Goal: Task Accomplishment & Management: Manage account settings

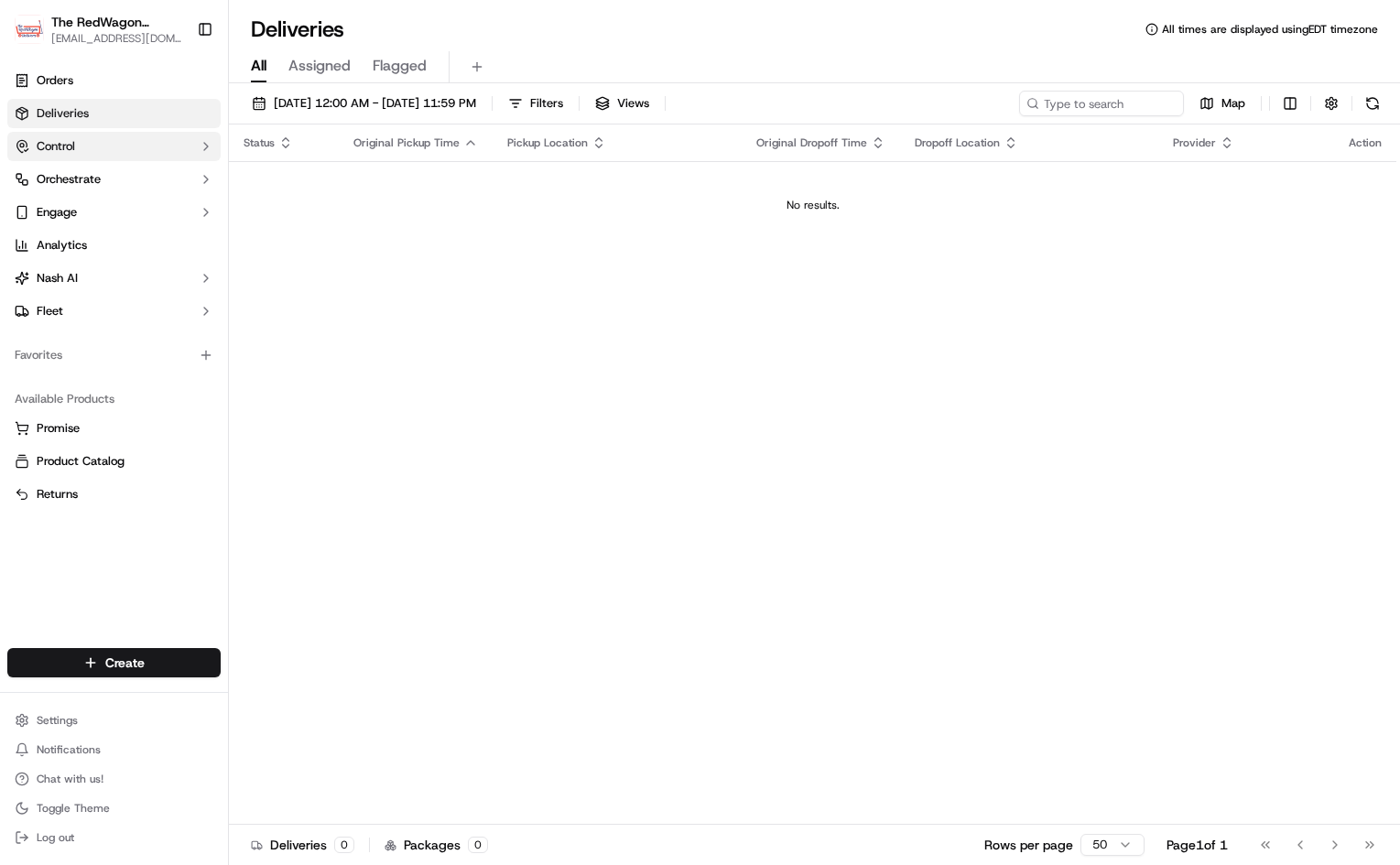
click at [93, 147] on button "Control" at bounding box center [114, 146] width 213 height 30
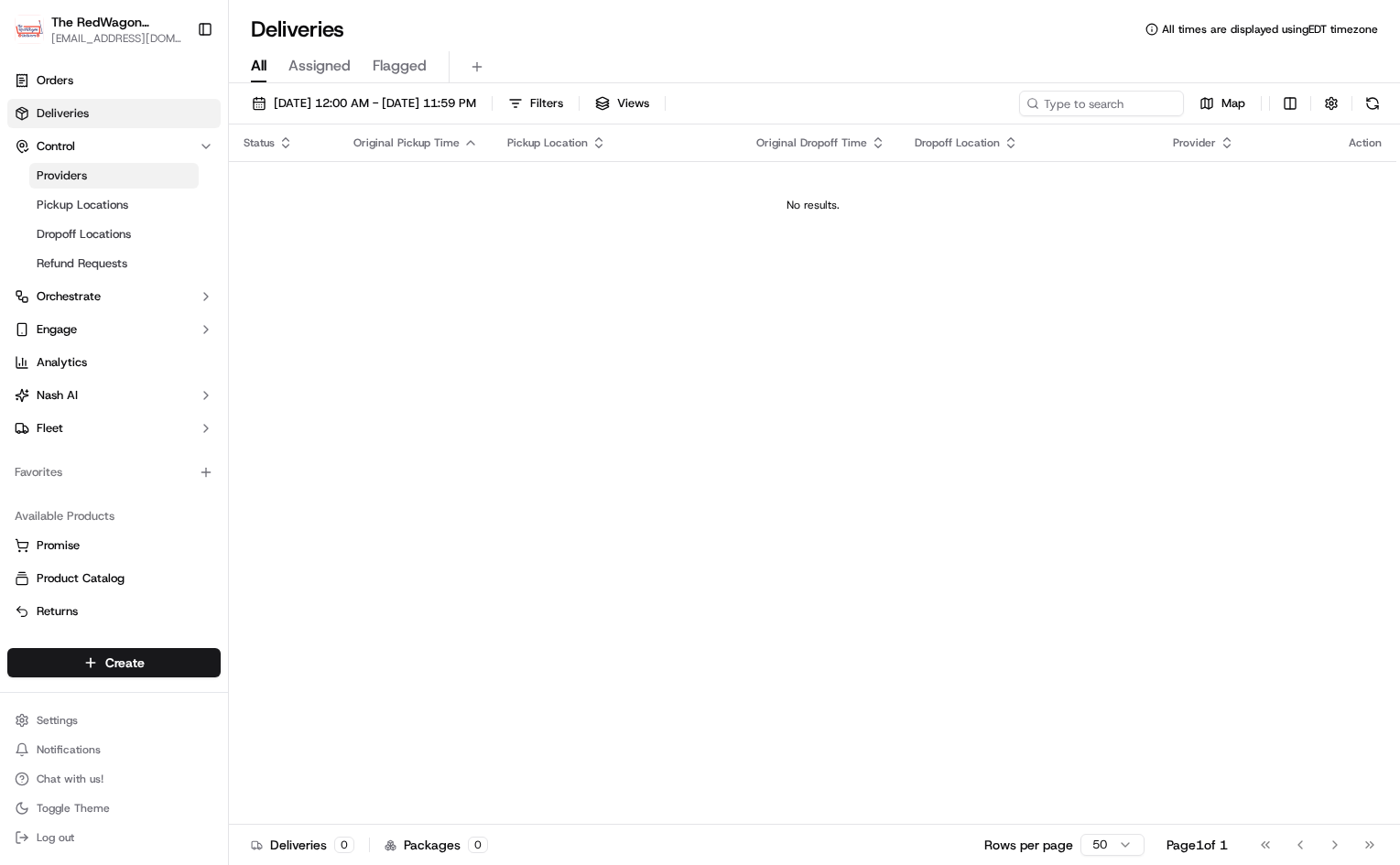
click at [122, 173] on link "Providers" at bounding box center [114, 176] width 169 height 26
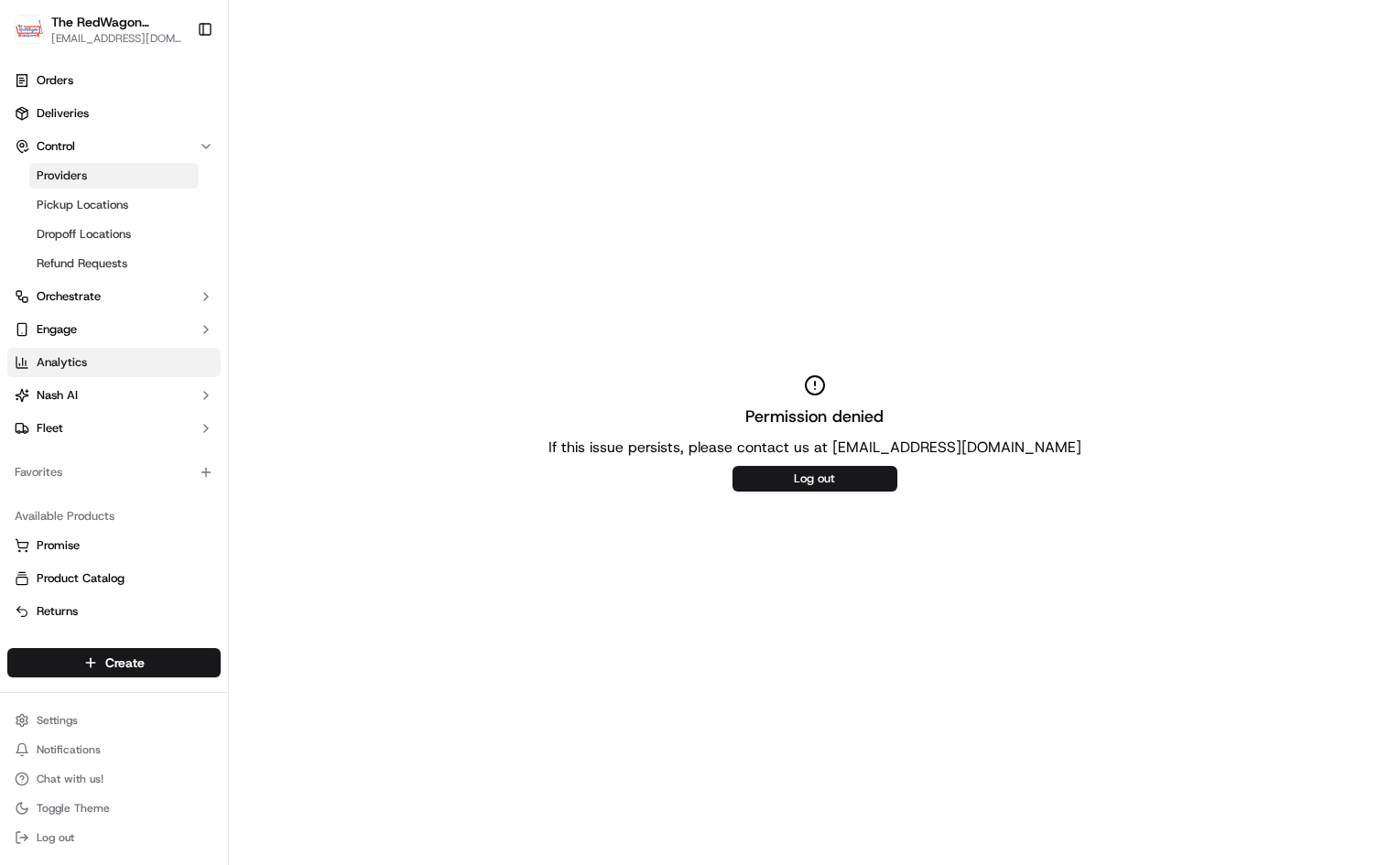
click at [76, 369] on span "Analytics" at bounding box center [62, 363] width 50 height 17
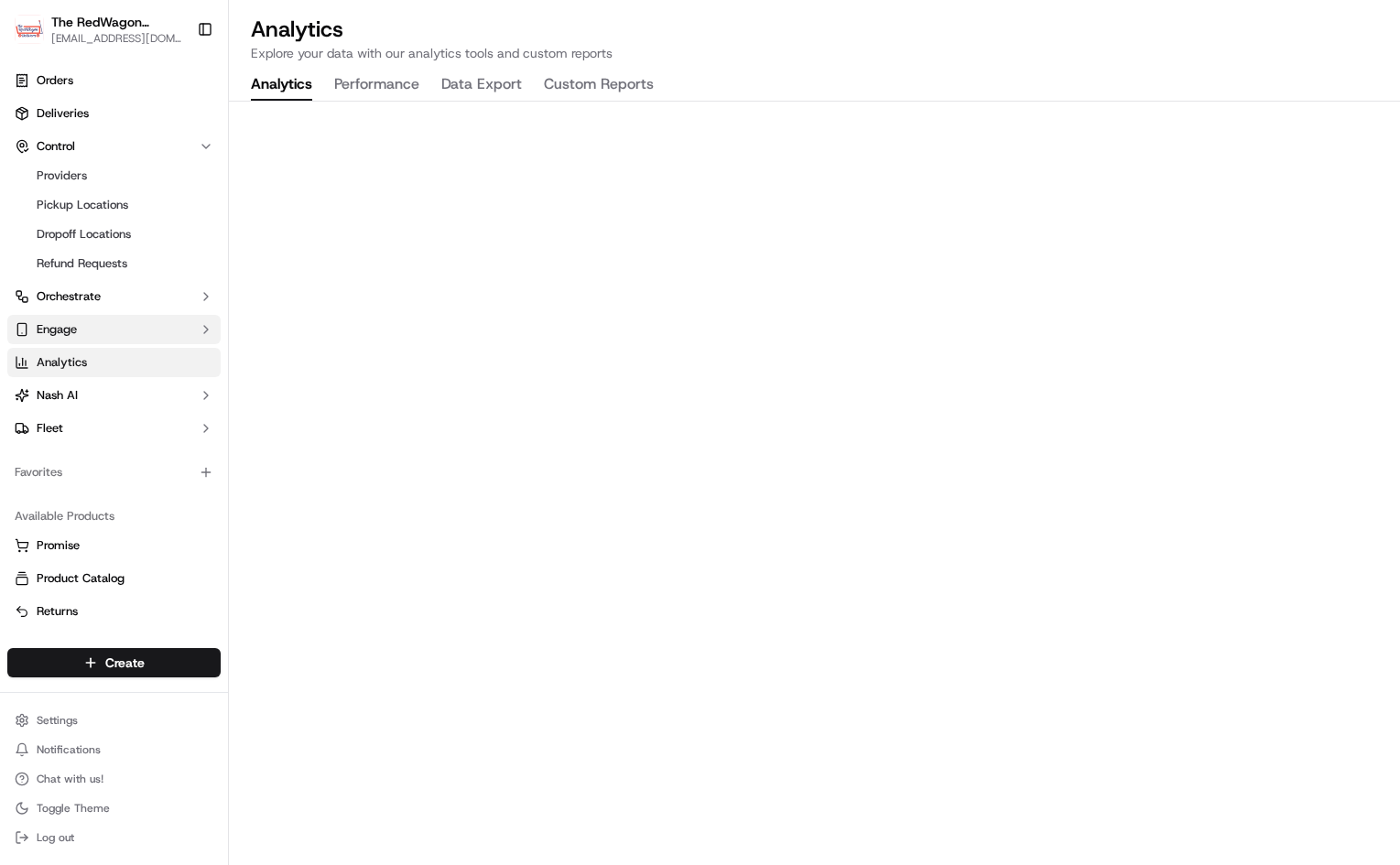
click at [96, 335] on button "Engage" at bounding box center [114, 330] width 213 height 30
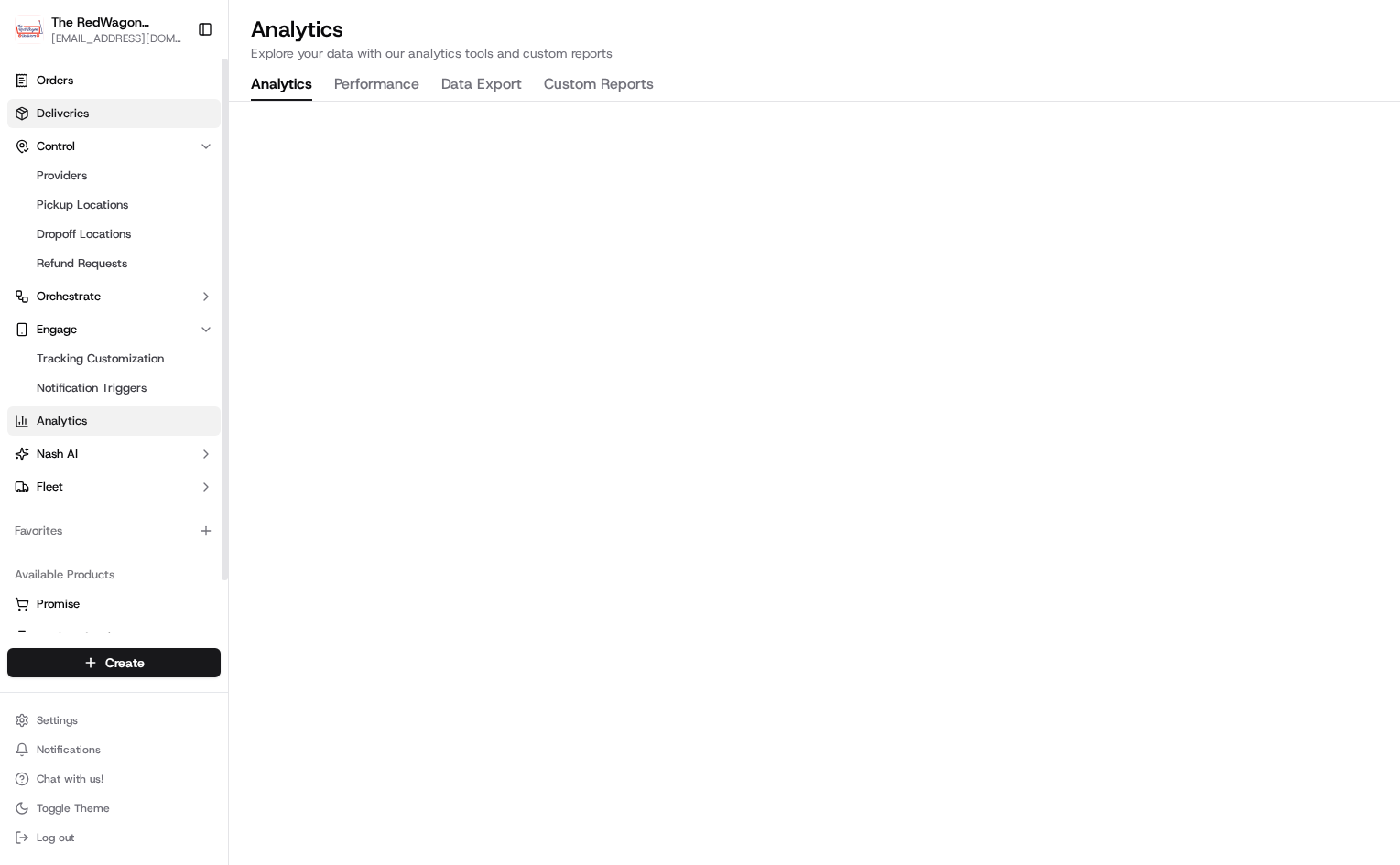
click at [90, 118] on link "Deliveries" at bounding box center [114, 114] width 213 height 30
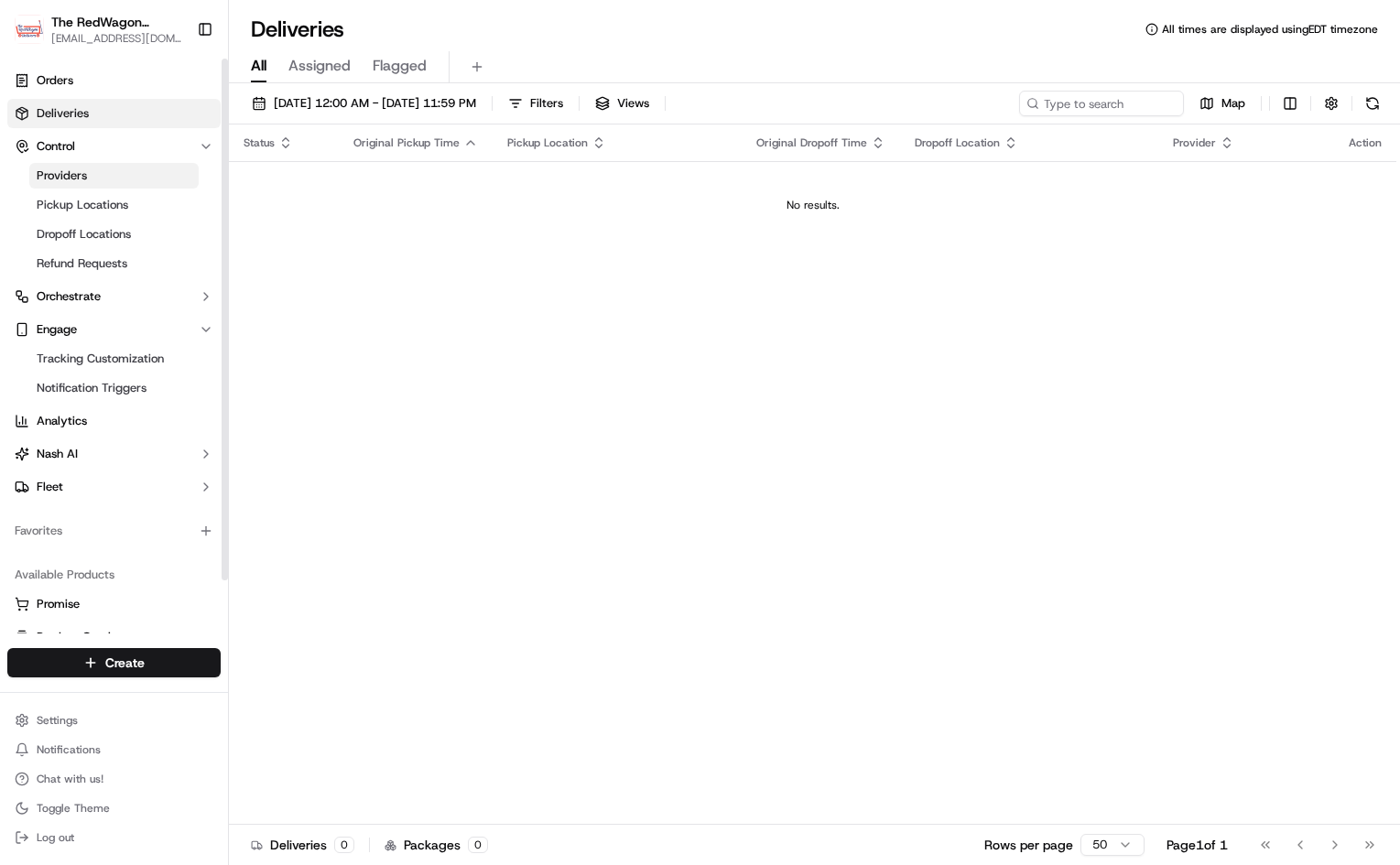
click at [97, 170] on link "Providers" at bounding box center [114, 176] width 169 height 26
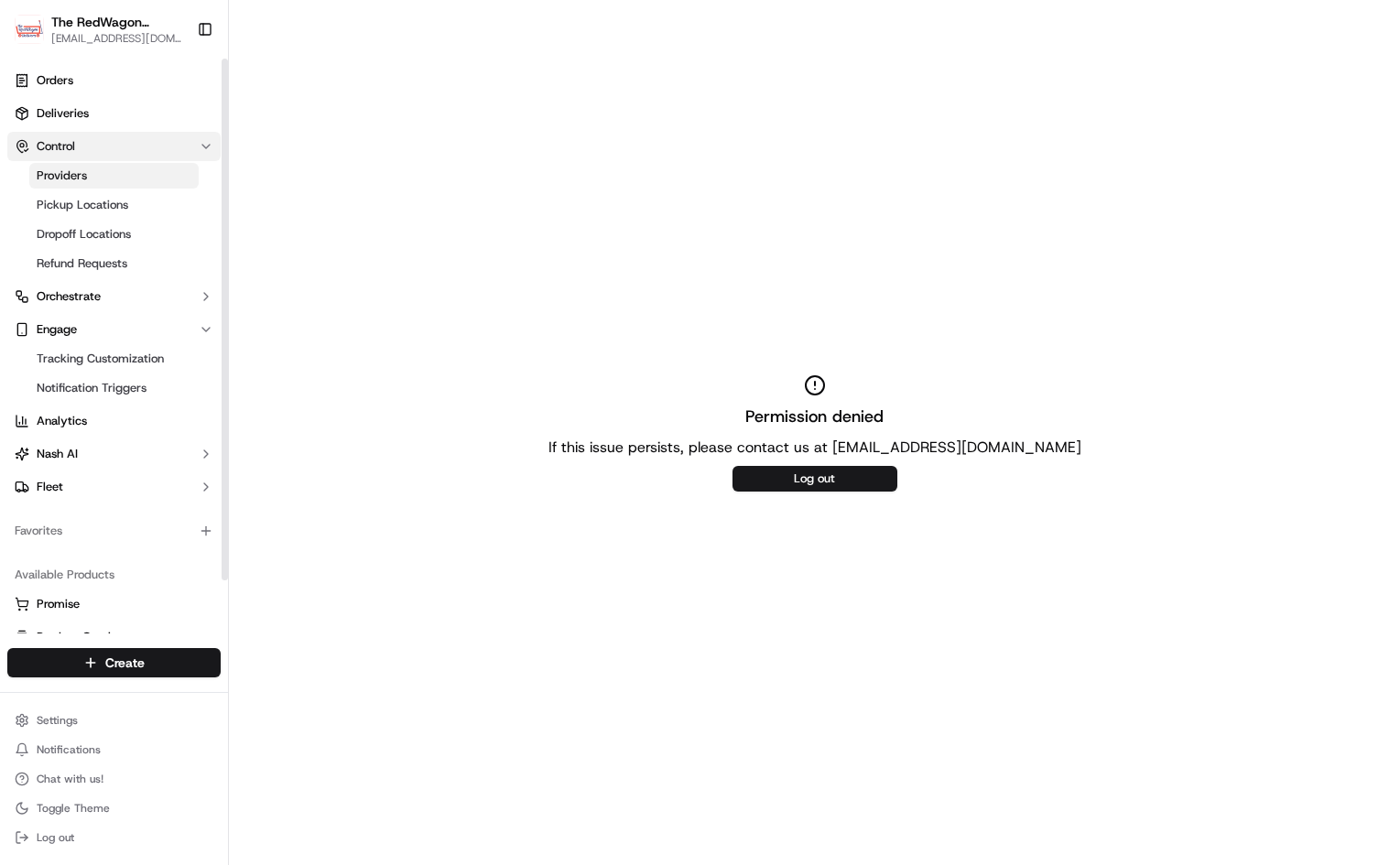
click at [204, 144] on icon "button" at bounding box center [206, 146] width 15 height 15
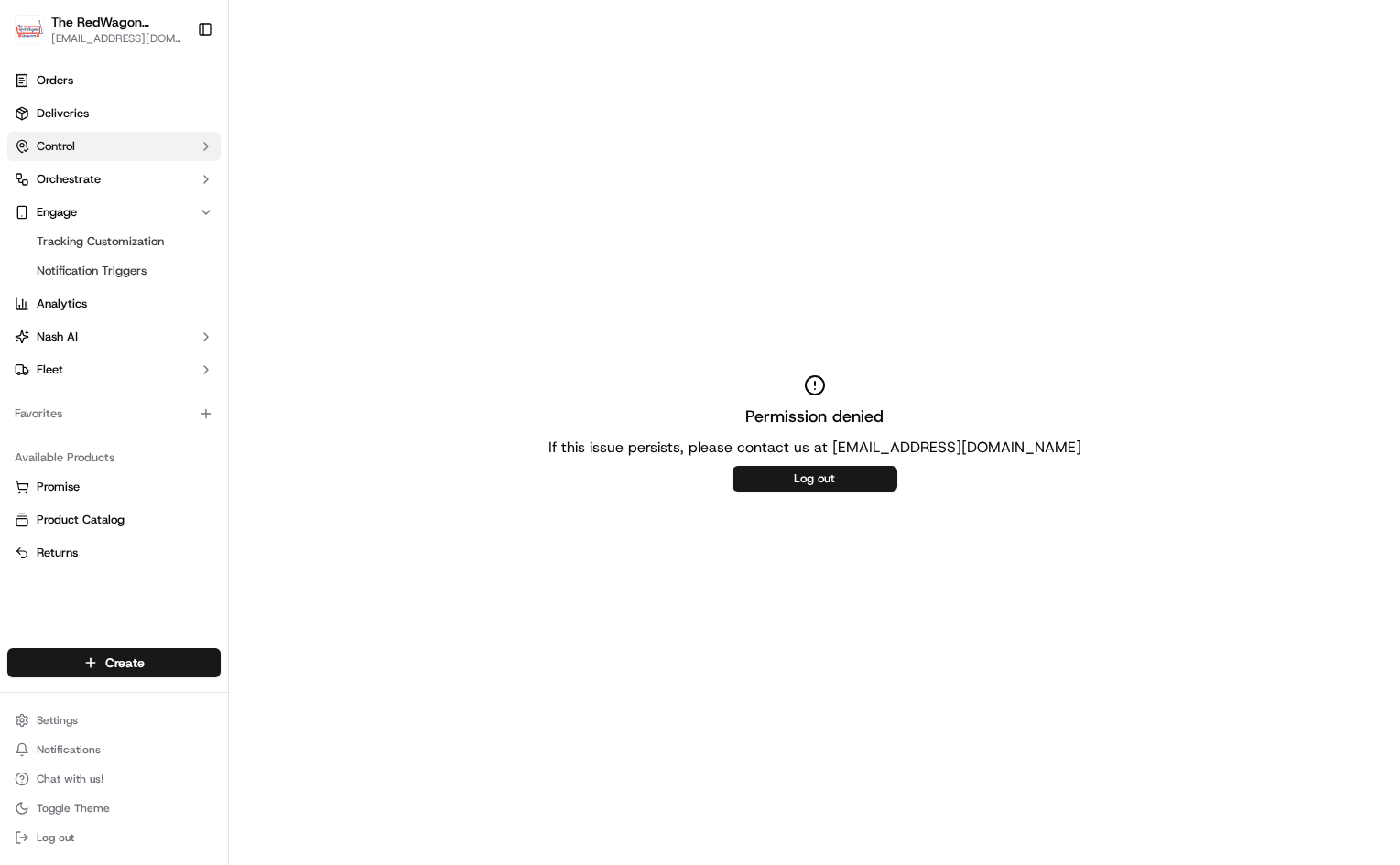
click at [204, 147] on icon "button" at bounding box center [206, 146] width 15 height 15
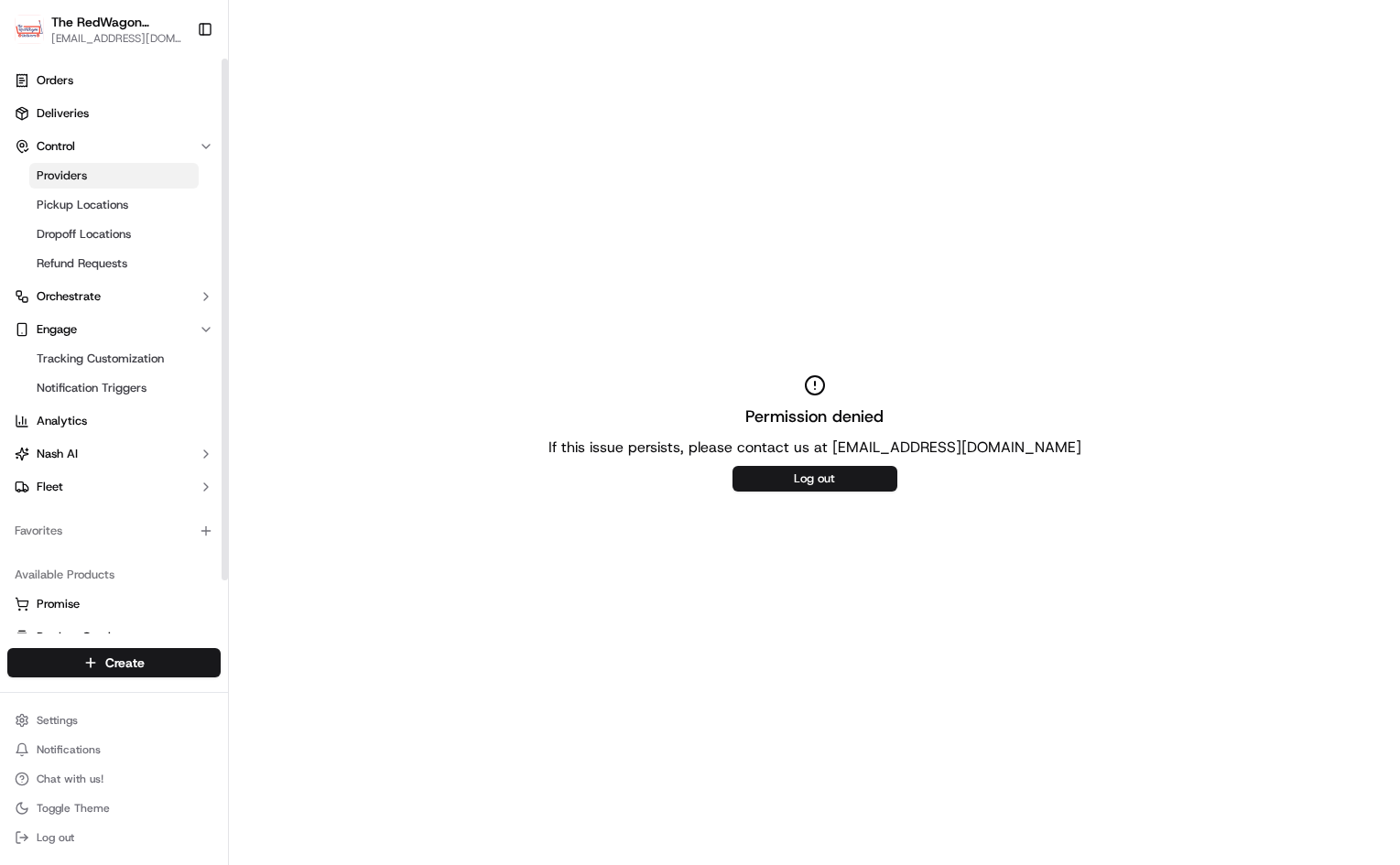
click at [70, 171] on span "Providers" at bounding box center [62, 176] width 50 height 17
click at [80, 73] on link "Orders" at bounding box center [114, 81] width 213 height 30
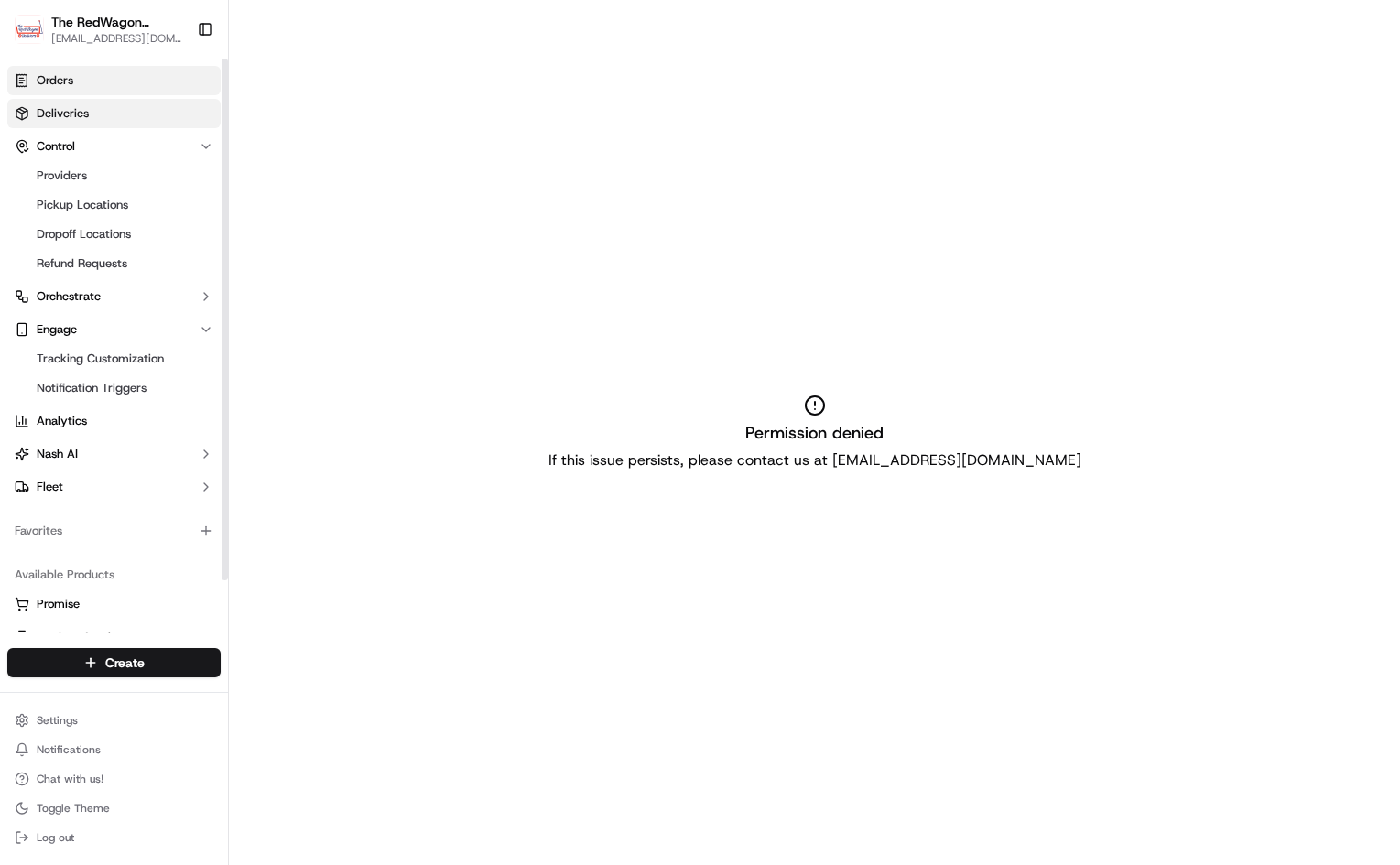
click at [76, 114] on span "Deliveries" at bounding box center [63, 114] width 52 height 17
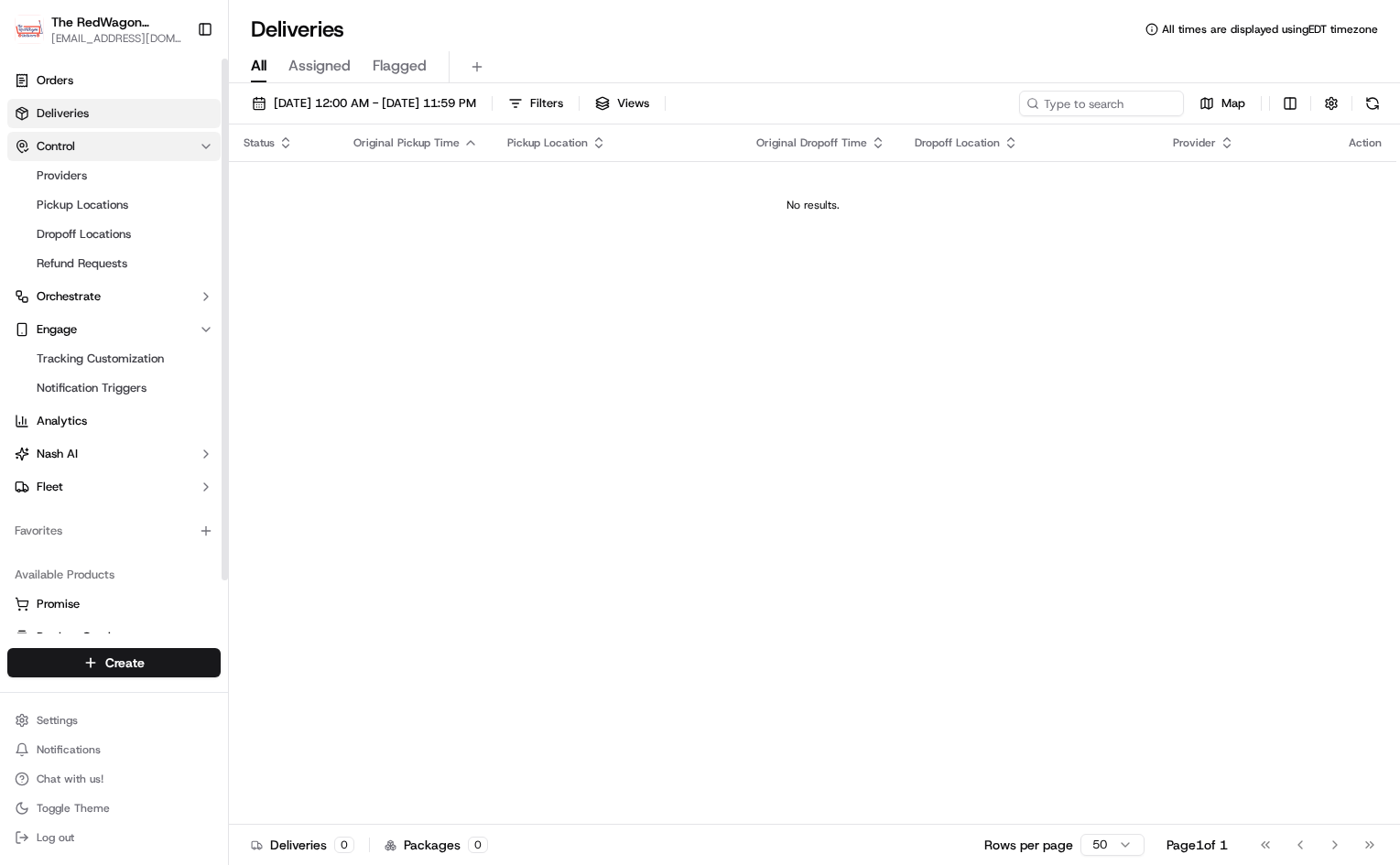
click at [81, 142] on button "Control" at bounding box center [114, 146] width 213 height 30
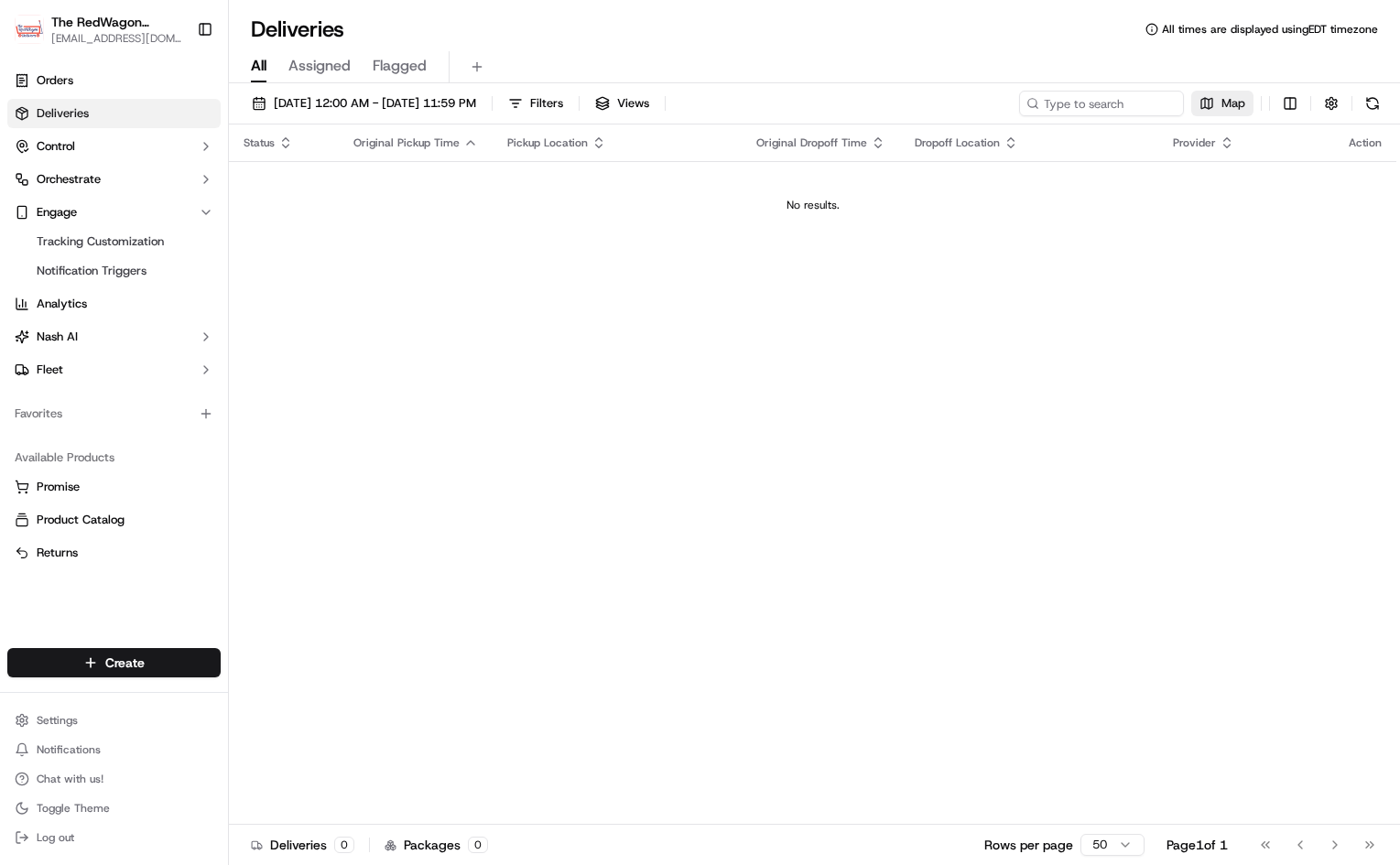
click at [1213, 98] on button "Map" at bounding box center [1222, 104] width 62 height 26
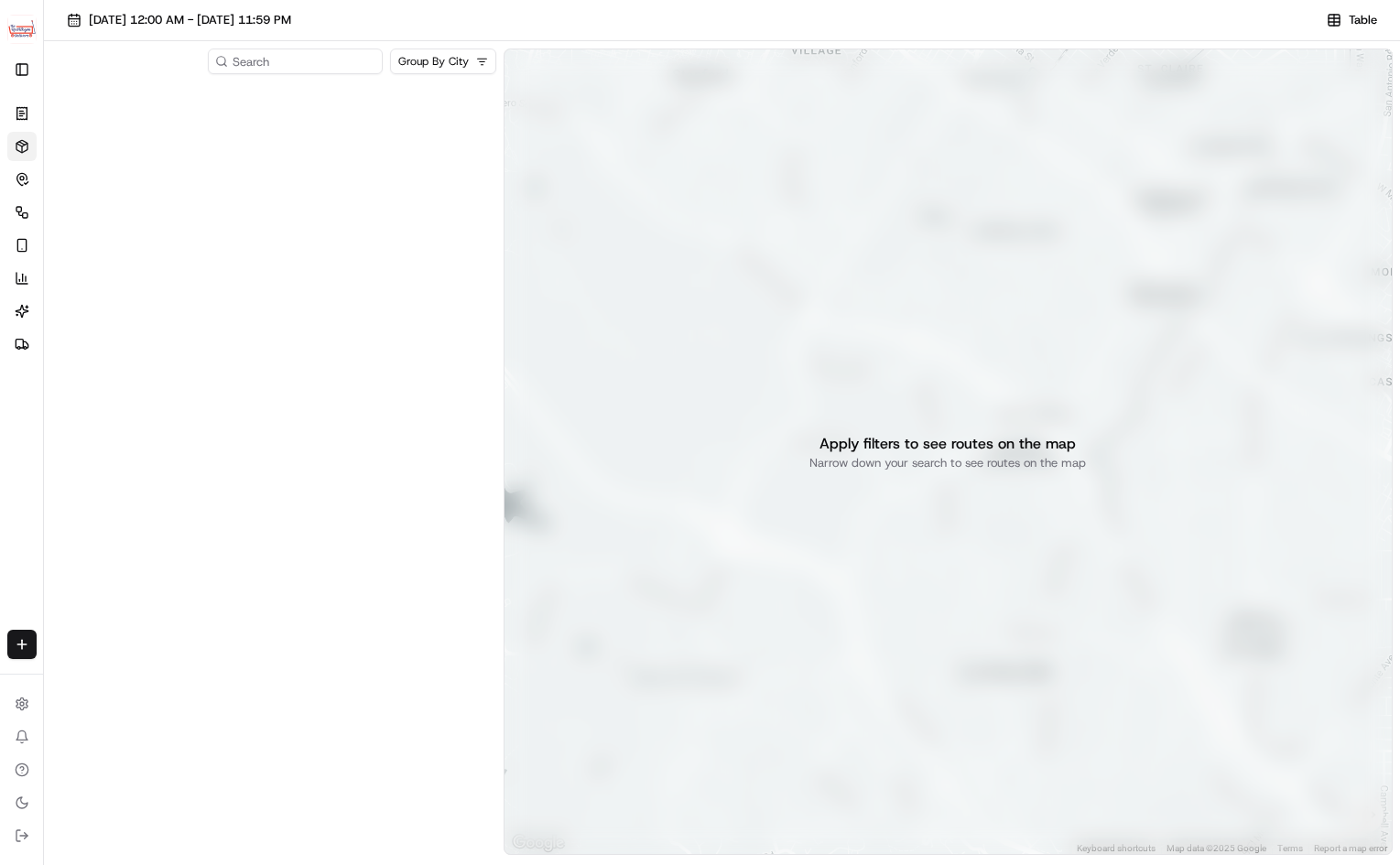
click at [911, 457] on p "Narrow down your search to see routes on the map" at bounding box center [947, 463] width 277 height 17
click at [23, 61] on button "Toggle Sidebar" at bounding box center [22, 69] width 30 height 30
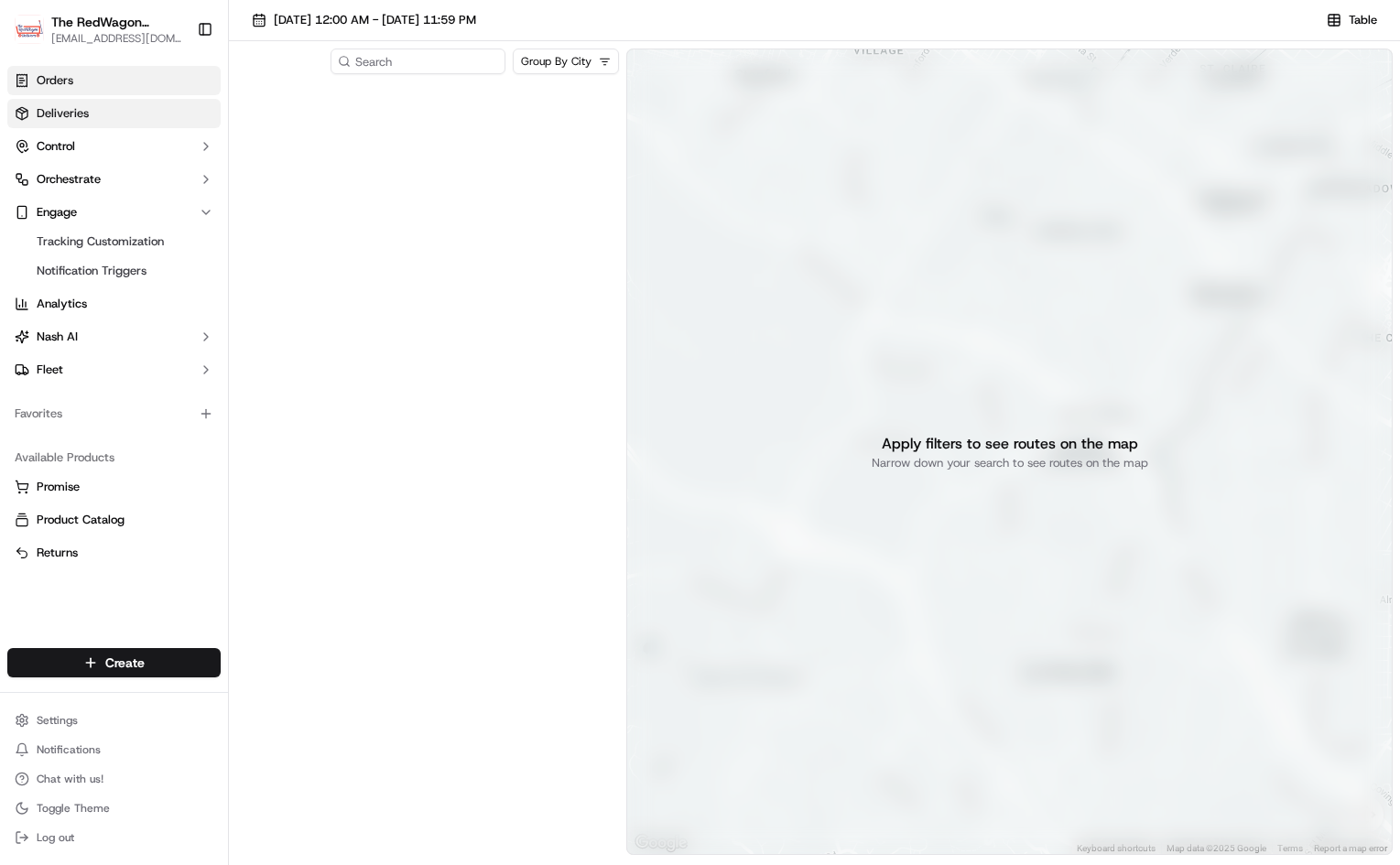
click at [87, 78] on link "Orders" at bounding box center [114, 81] width 213 height 30
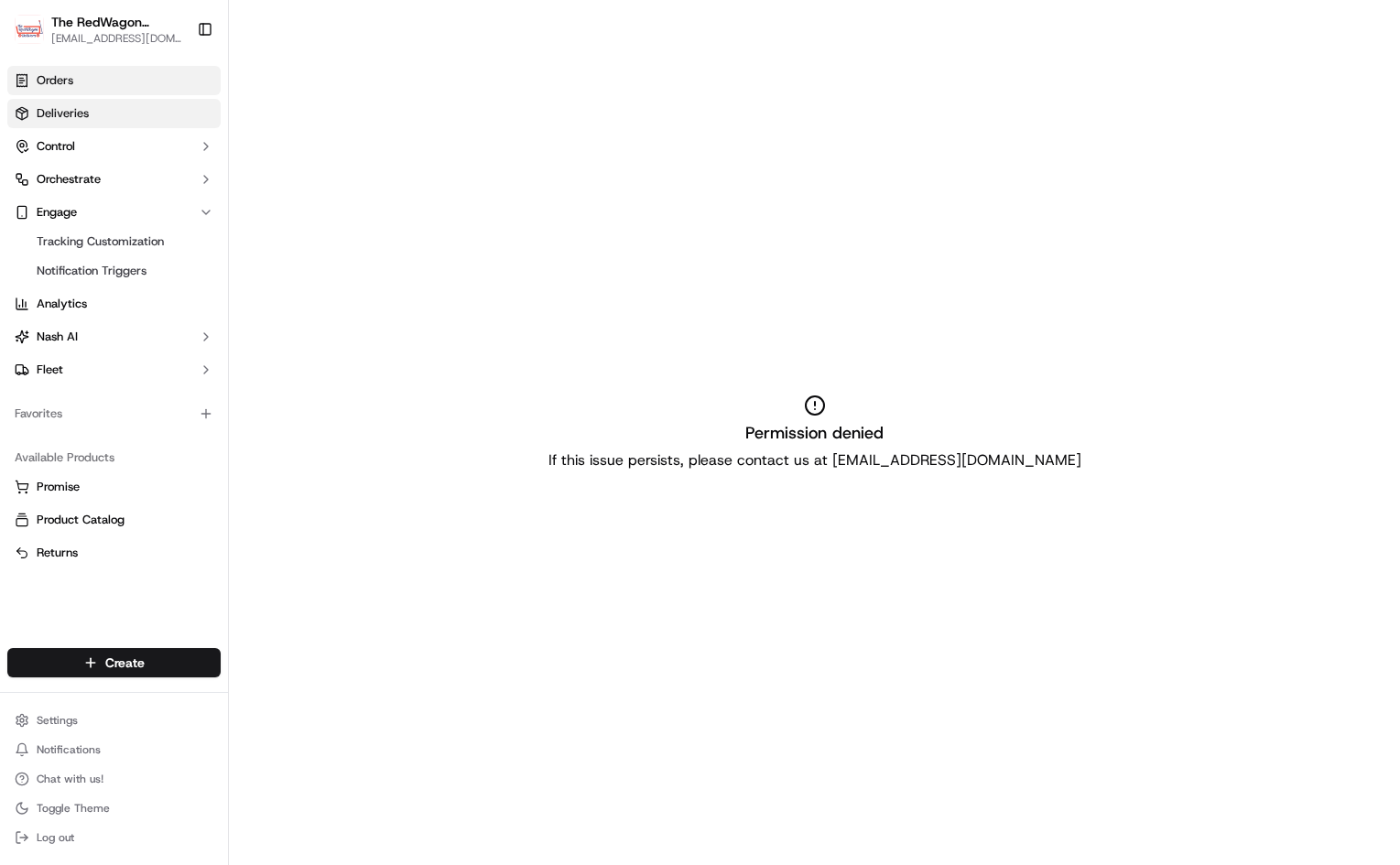
click at [66, 111] on span "Deliveries" at bounding box center [63, 114] width 52 height 17
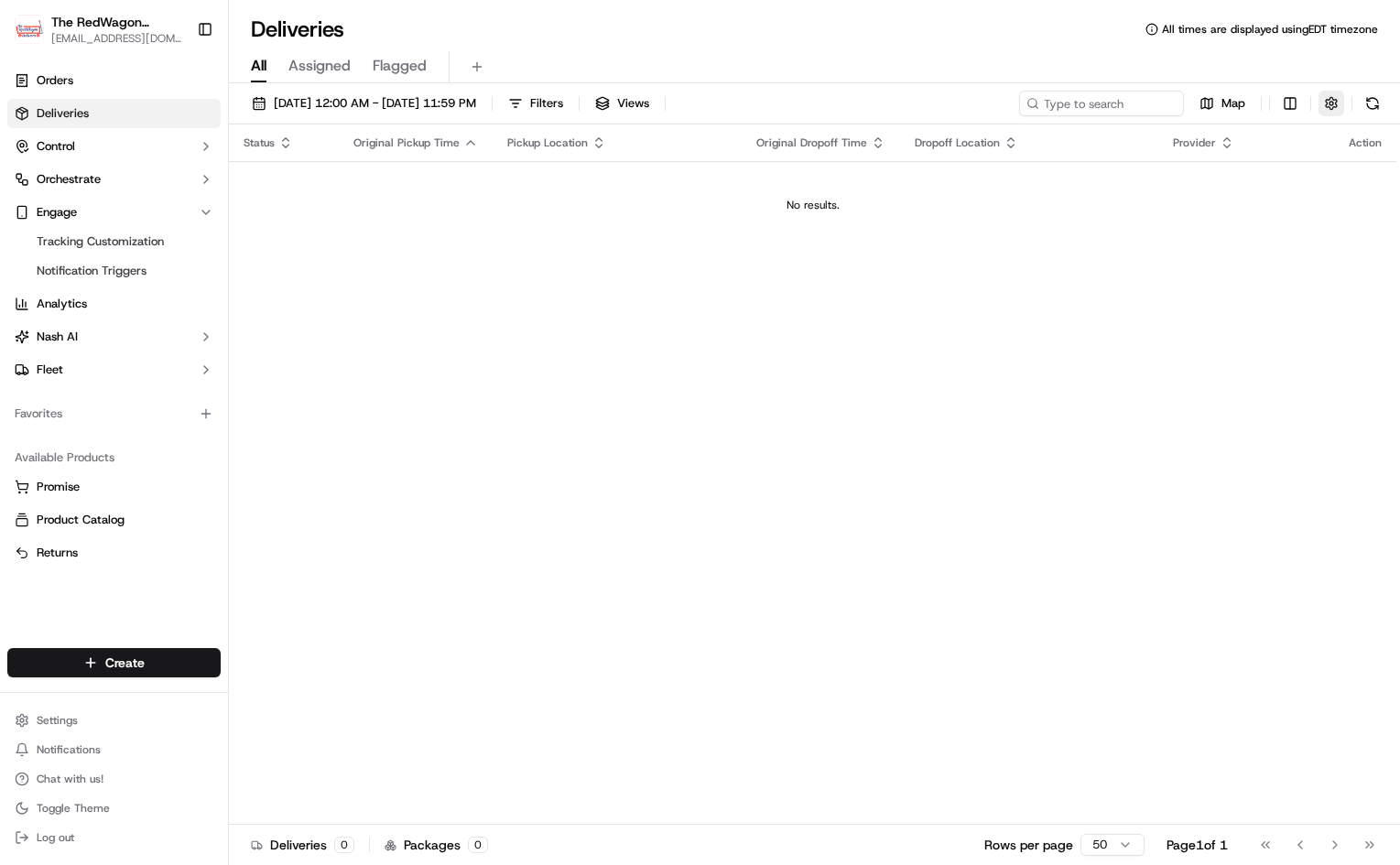
click at [1330, 99] on button "button" at bounding box center [1331, 104] width 26 height 26
click at [657, 103] on button "Views" at bounding box center [622, 104] width 70 height 26
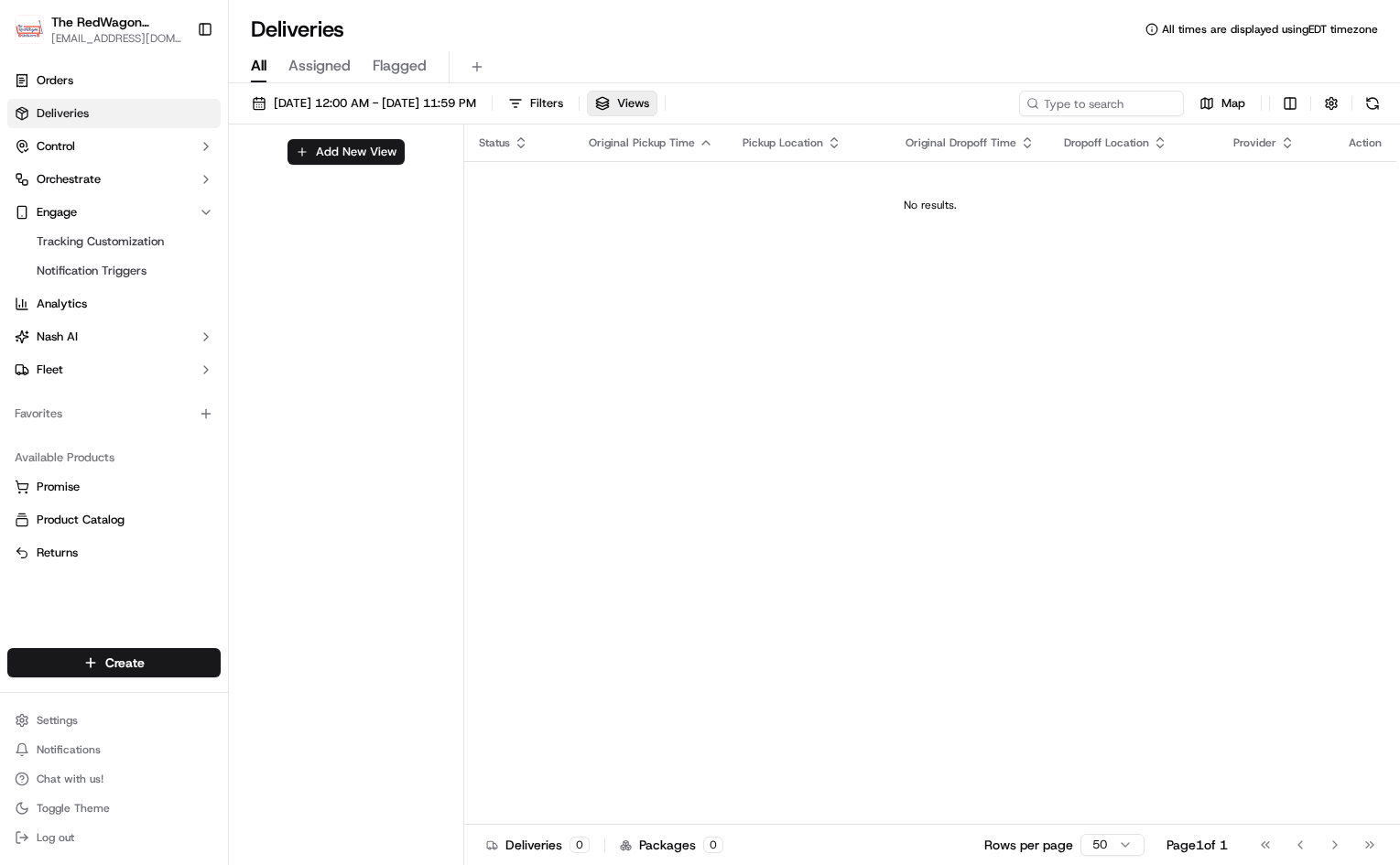
click at [314, 58] on span "Assigned" at bounding box center [319, 66] width 62 height 22
click at [264, 60] on span "All" at bounding box center [258, 66] width 16 height 22
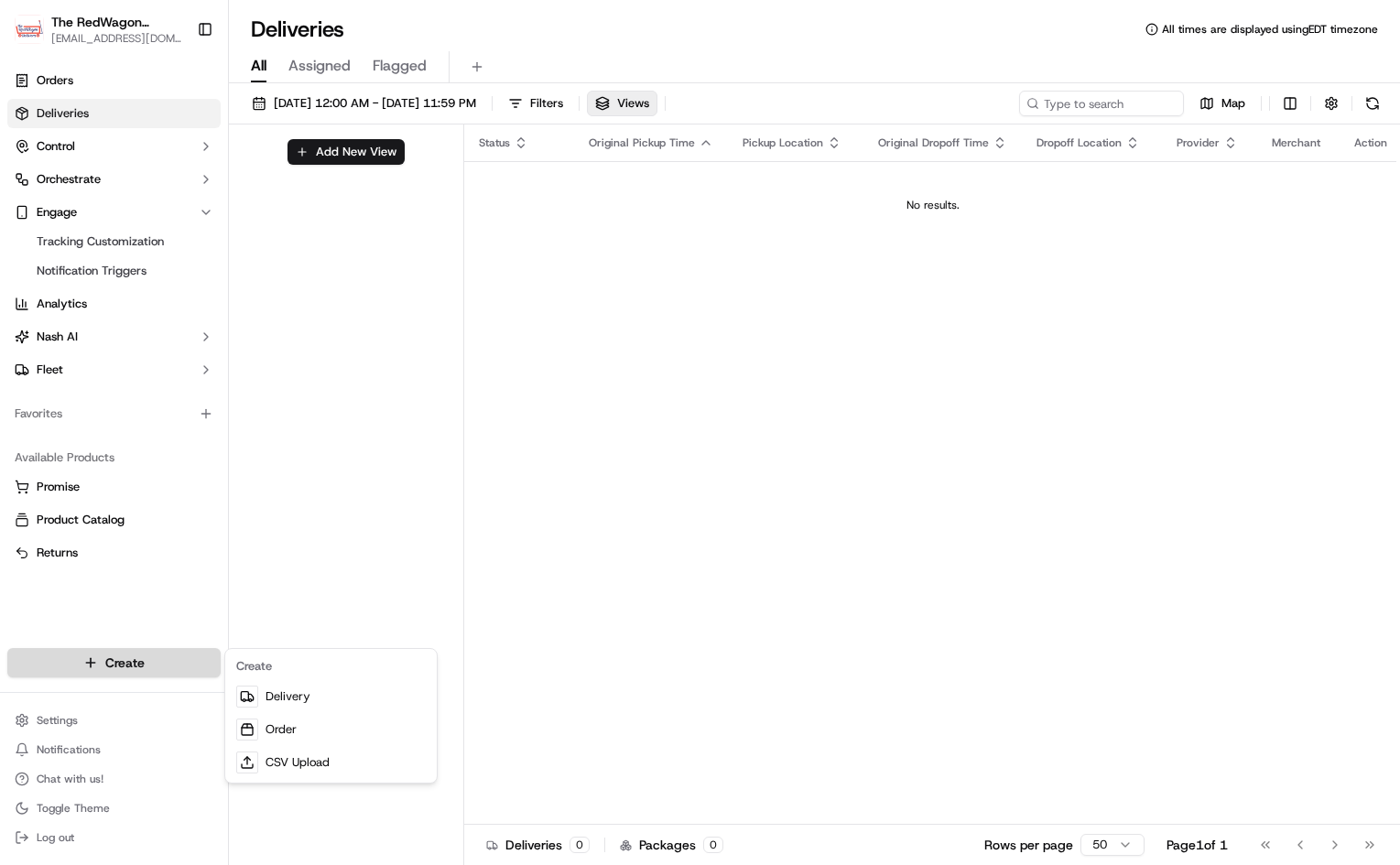
click at [116, 670] on html "The RedWagon Delivers [EMAIL_ADDRESS][DOMAIN_NAME] Toggle Sidebar Orders Delive…" at bounding box center [700, 432] width 1400 height 865
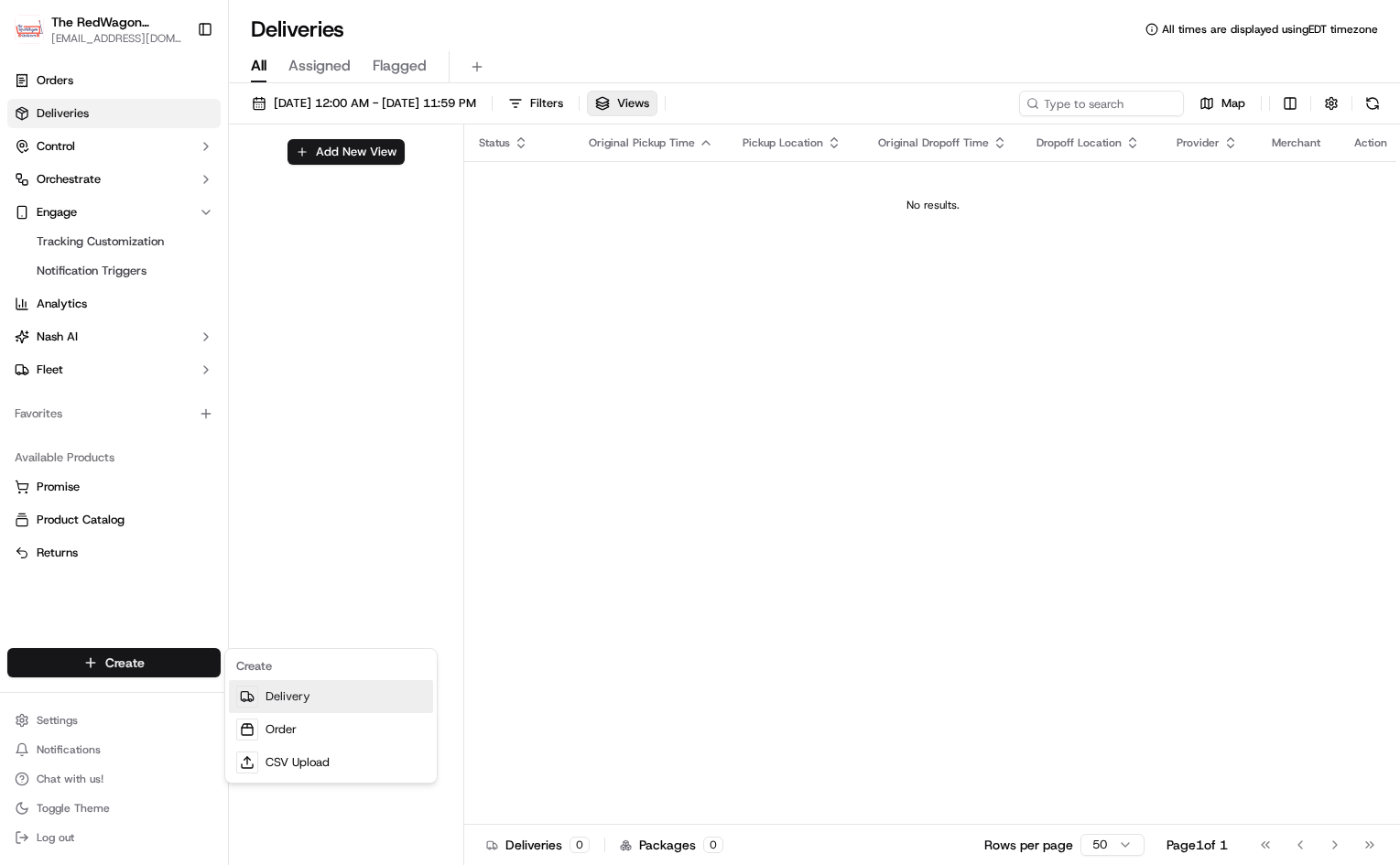
click at [334, 706] on link "Delivery" at bounding box center [331, 697] width 205 height 33
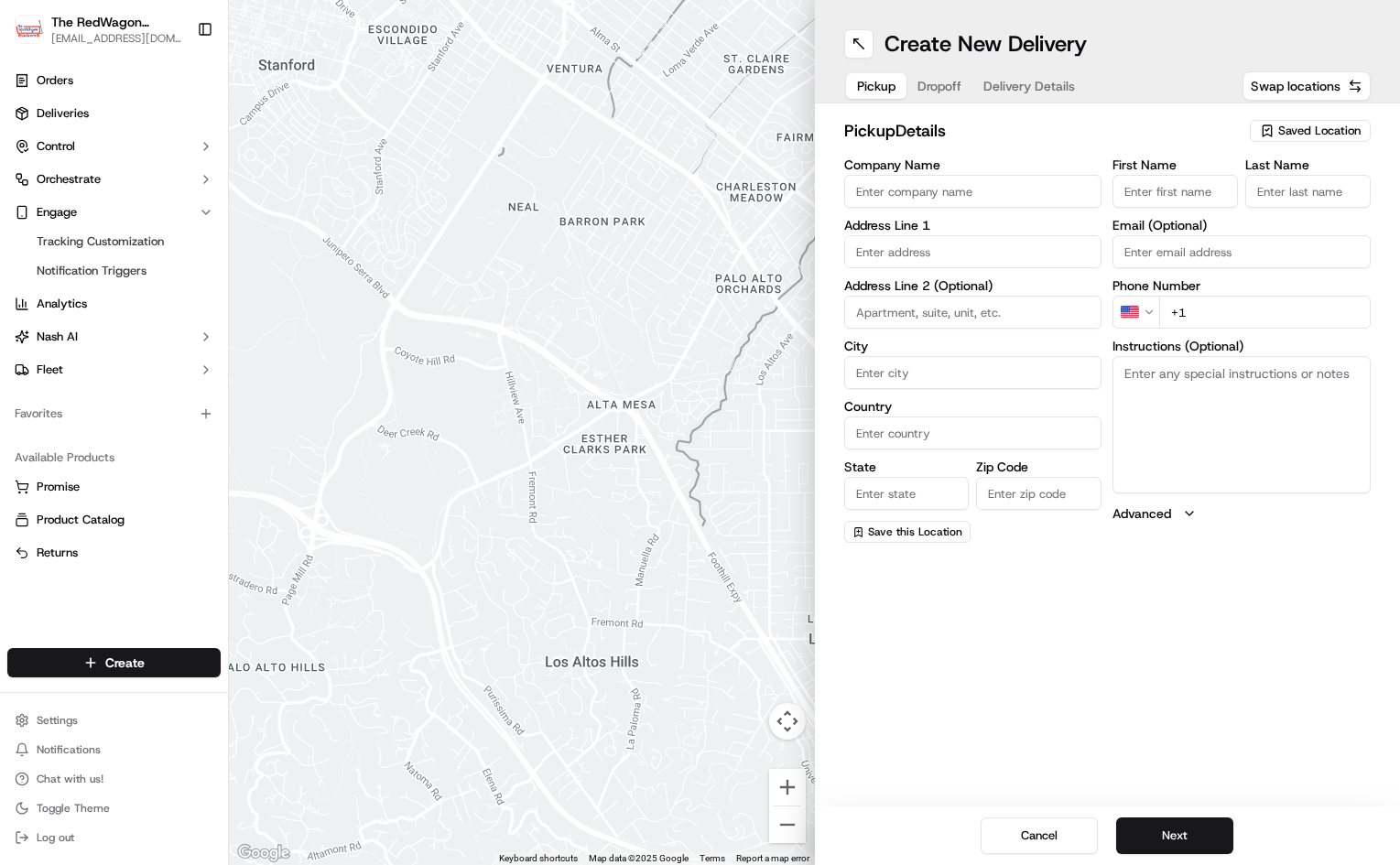
drag, startPoint x: 557, startPoint y: 466, endPoint x: 636, endPoint y: 533, distance: 103.6
click at [636, 533] on div at bounding box center [521, 432] width 586 height 865
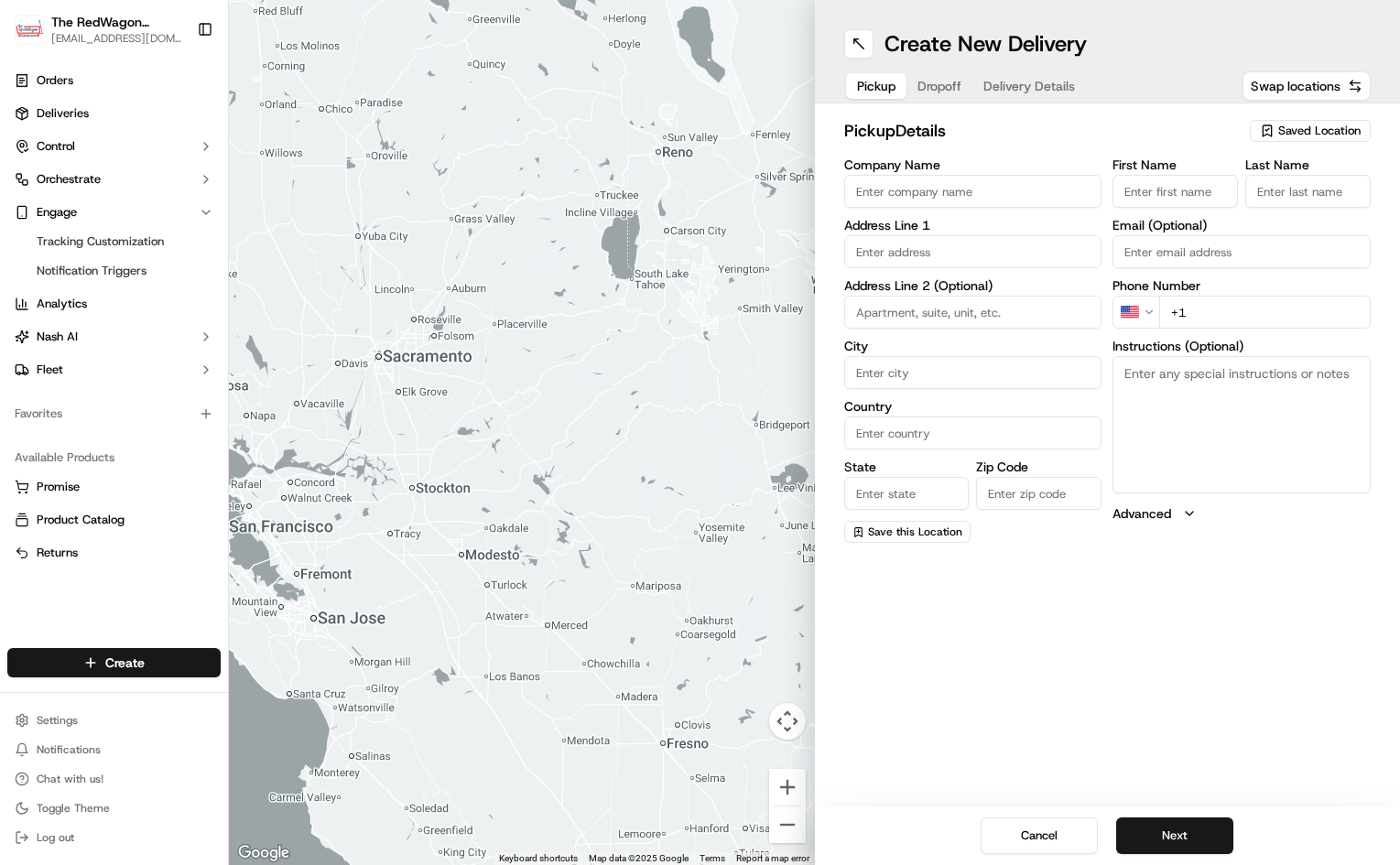
drag, startPoint x: 696, startPoint y: 455, endPoint x: 409, endPoint y: 521, distance: 294.5
click at [403, 513] on div at bounding box center [521, 432] width 586 height 865
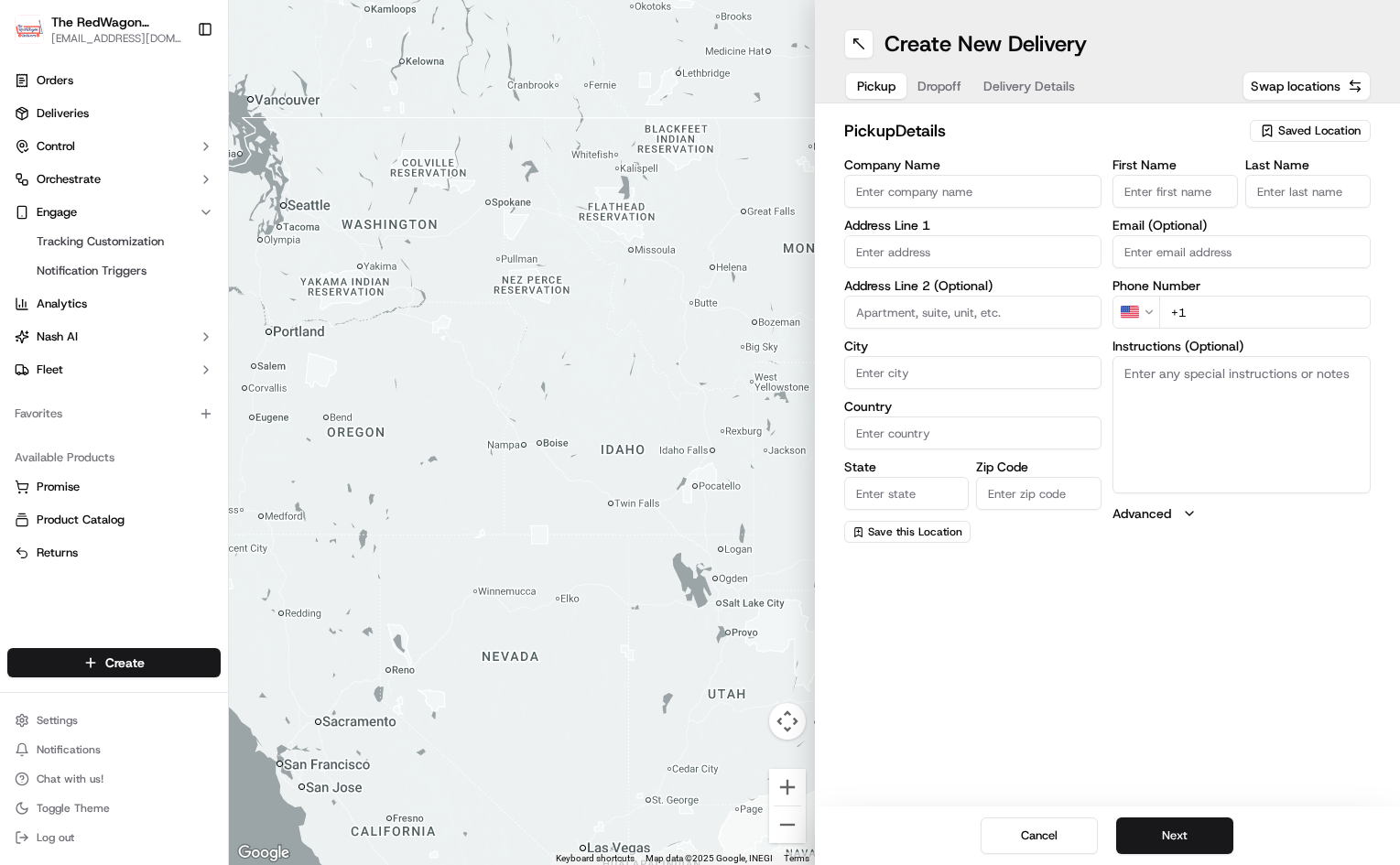
drag, startPoint x: 644, startPoint y: 548, endPoint x: 411, endPoint y: 720, distance: 289.6
click at [411, 720] on div at bounding box center [521, 432] width 586 height 865
click at [1045, 828] on button "Cancel" at bounding box center [1039, 836] width 118 height 37
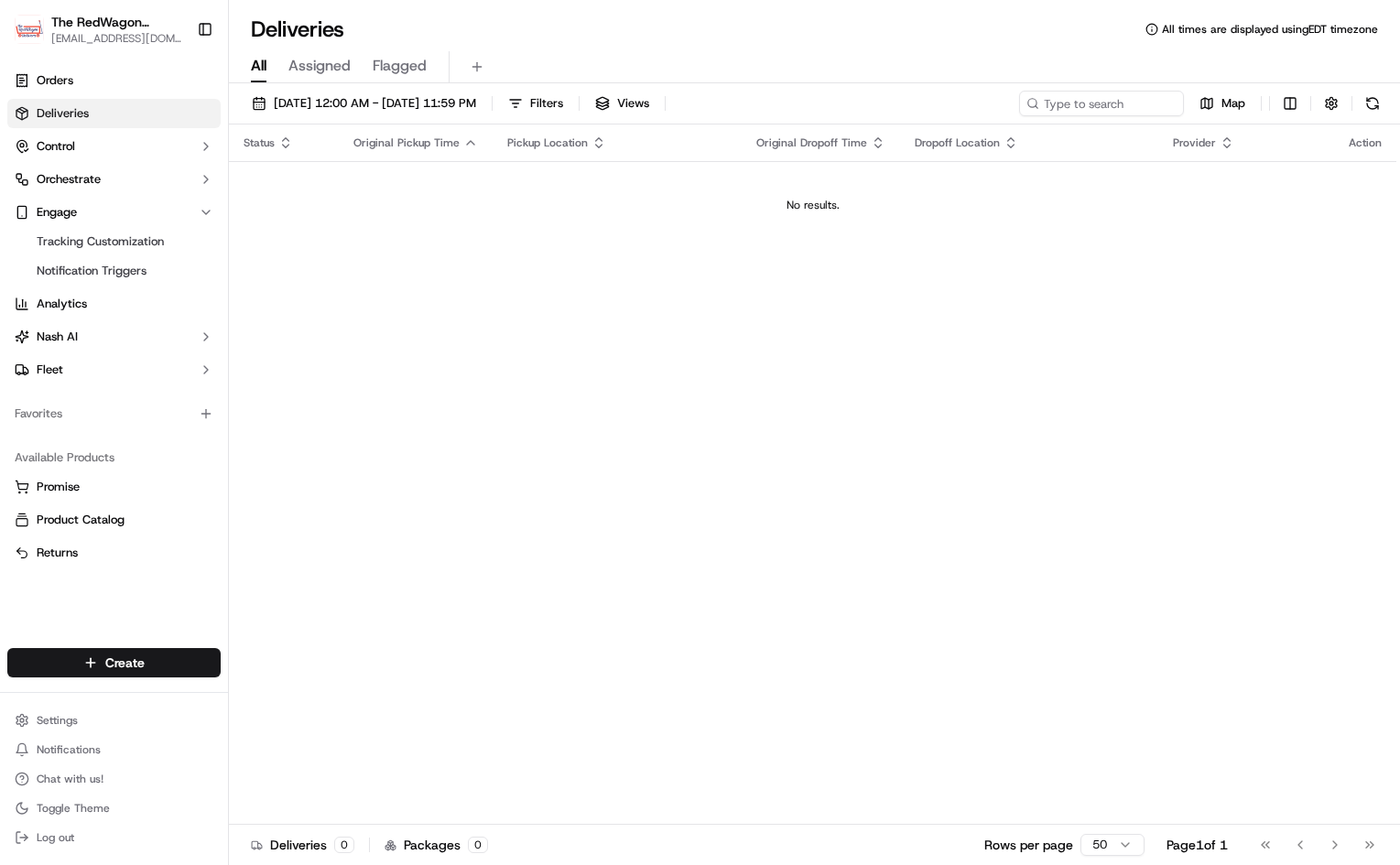
click at [277, 460] on div "Status Original Pickup Time Pickup Location Original Dropoff Time Dropoff Locat…" at bounding box center [812, 474] width 1168 height 700
drag, startPoint x: 81, startPoint y: 147, endPoint x: 105, endPoint y: 149, distance: 24.1
click at [81, 146] on button "Control" at bounding box center [114, 146] width 213 height 30
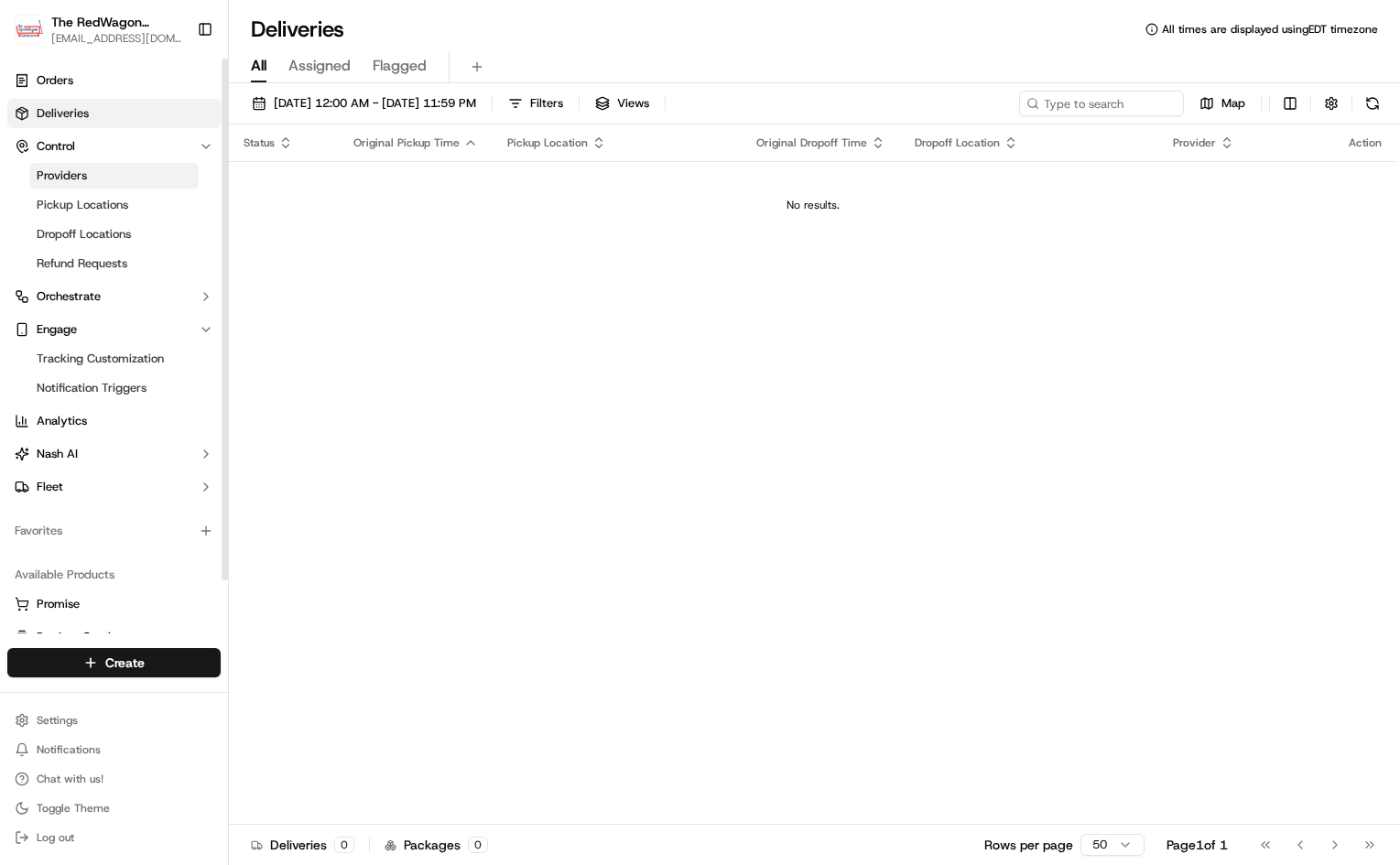
click at [116, 176] on link "Providers" at bounding box center [114, 176] width 169 height 26
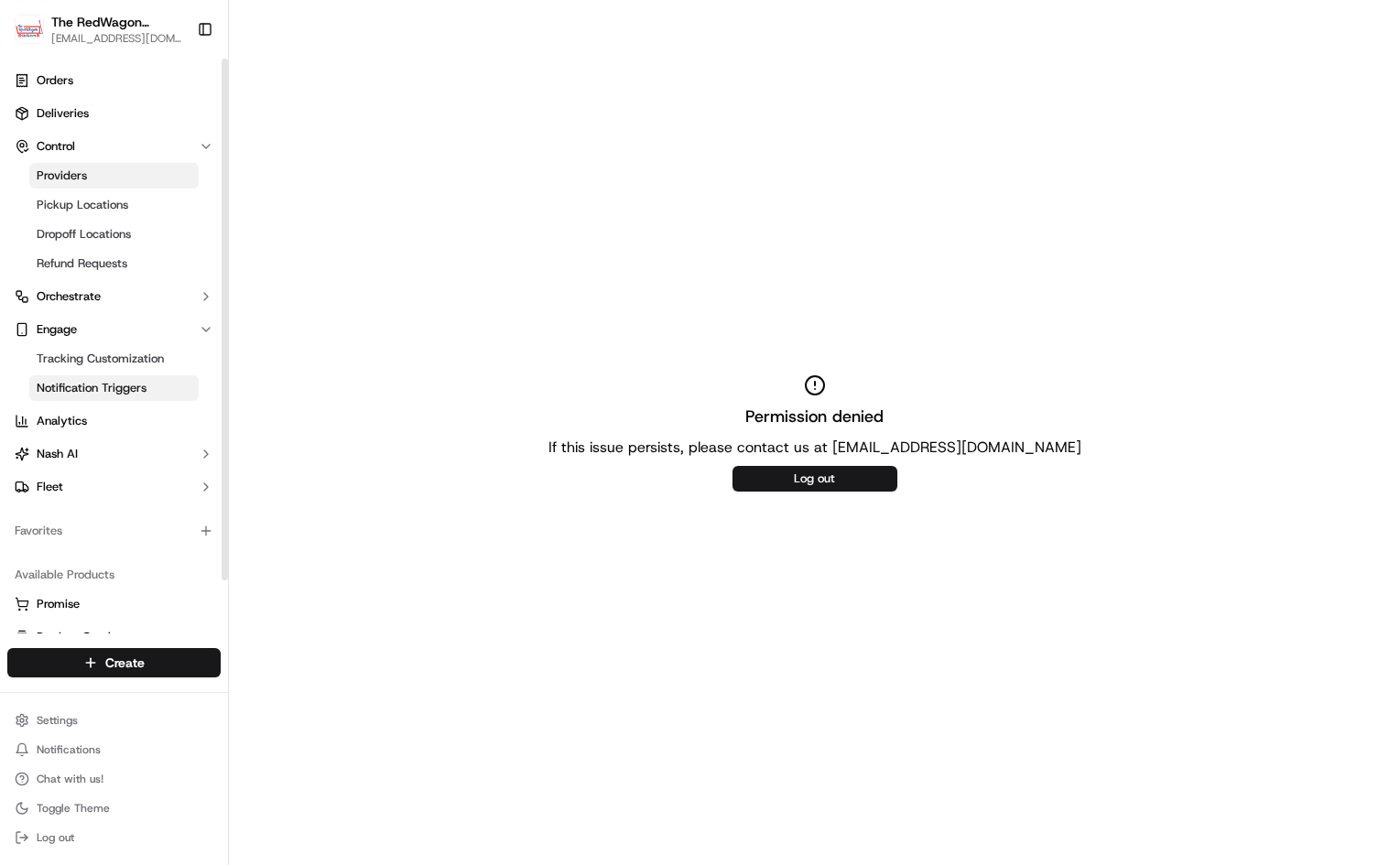
click at [104, 391] on span "Notification Triggers" at bounding box center [92, 388] width 110 height 17
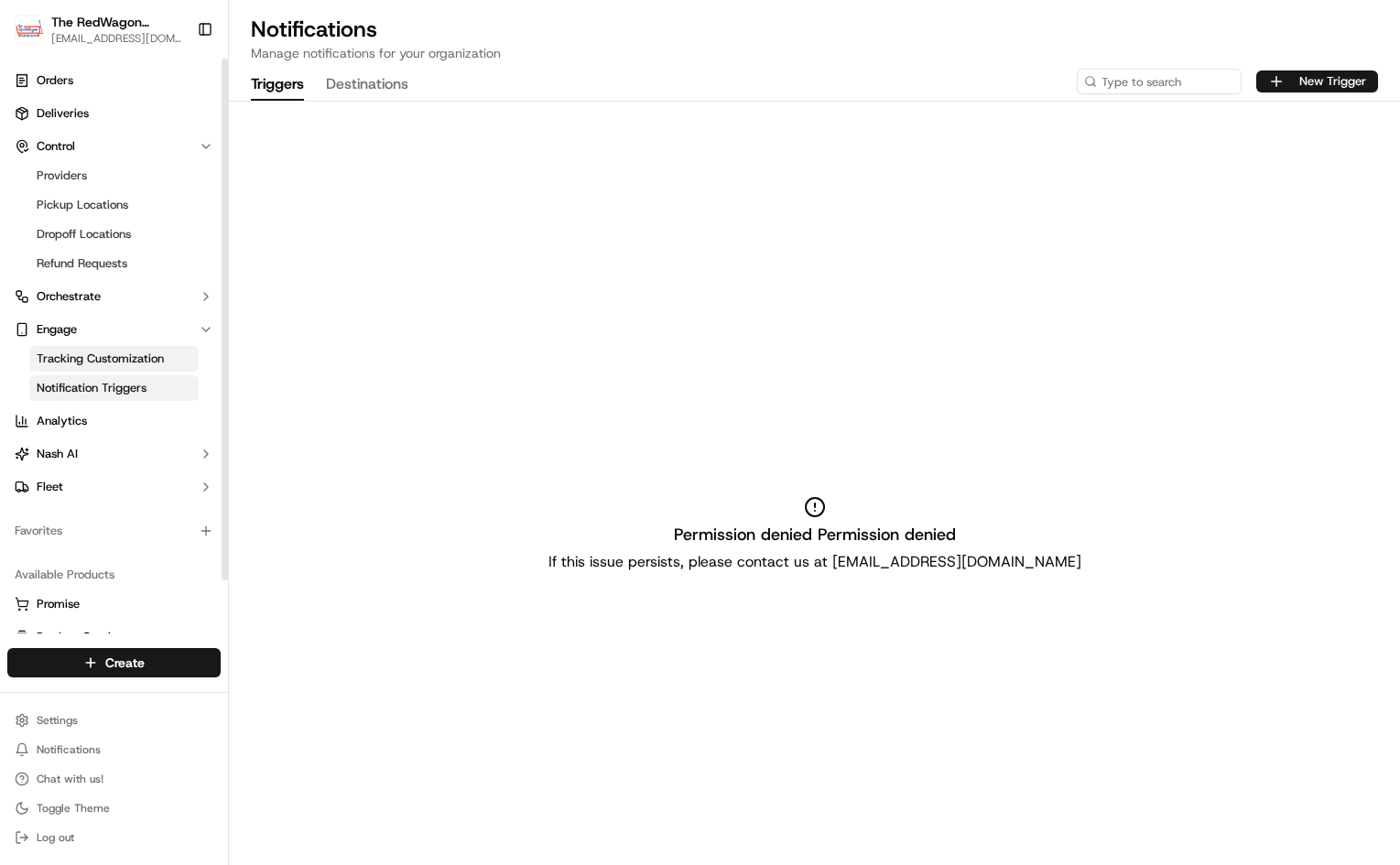
click at [106, 352] on span "Tracking Customization" at bounding box center [100, 359] width 127 height 17
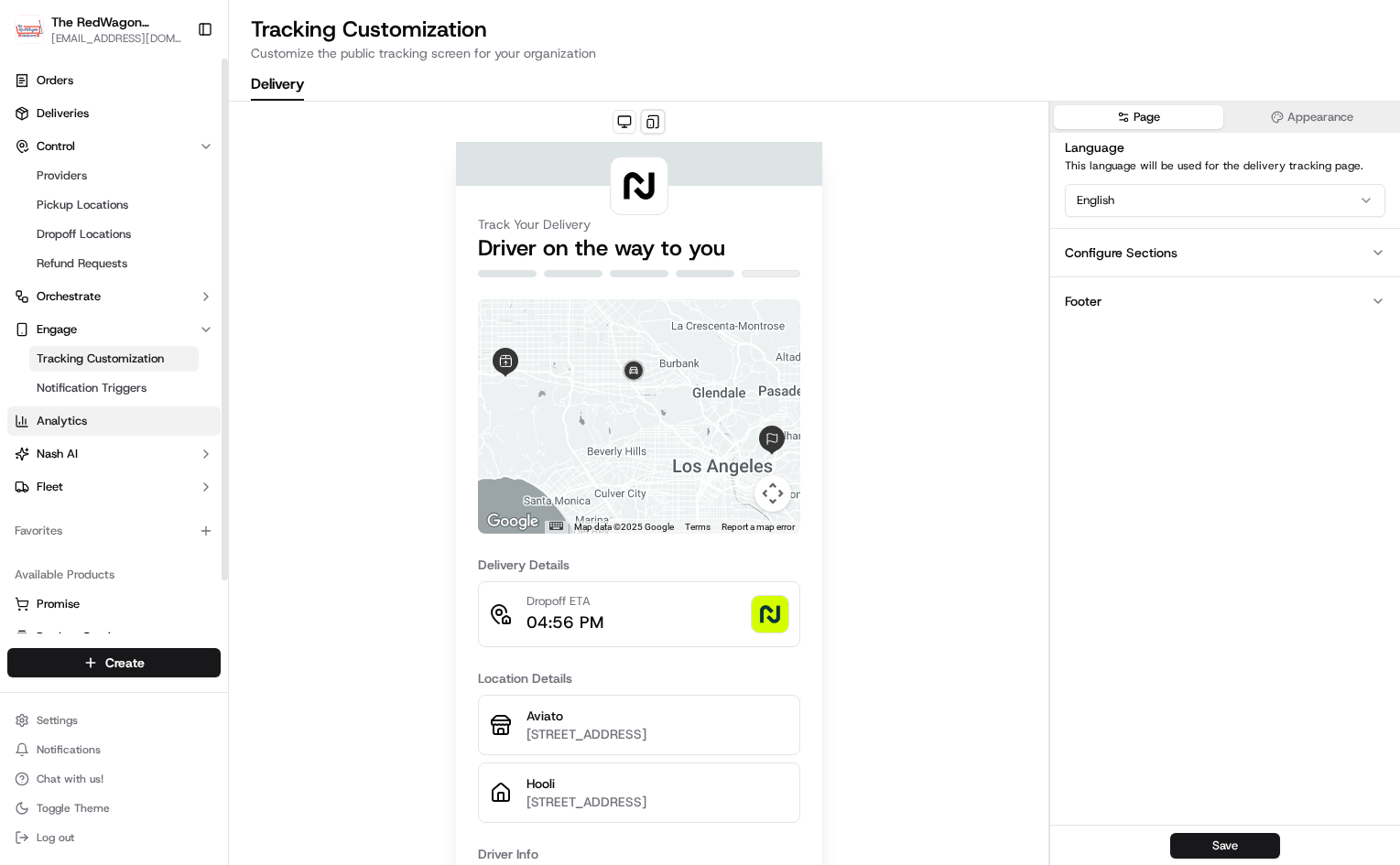
click at [74, 415] on span "Analytics" at bounding box center [62, 421] width 50 height 17
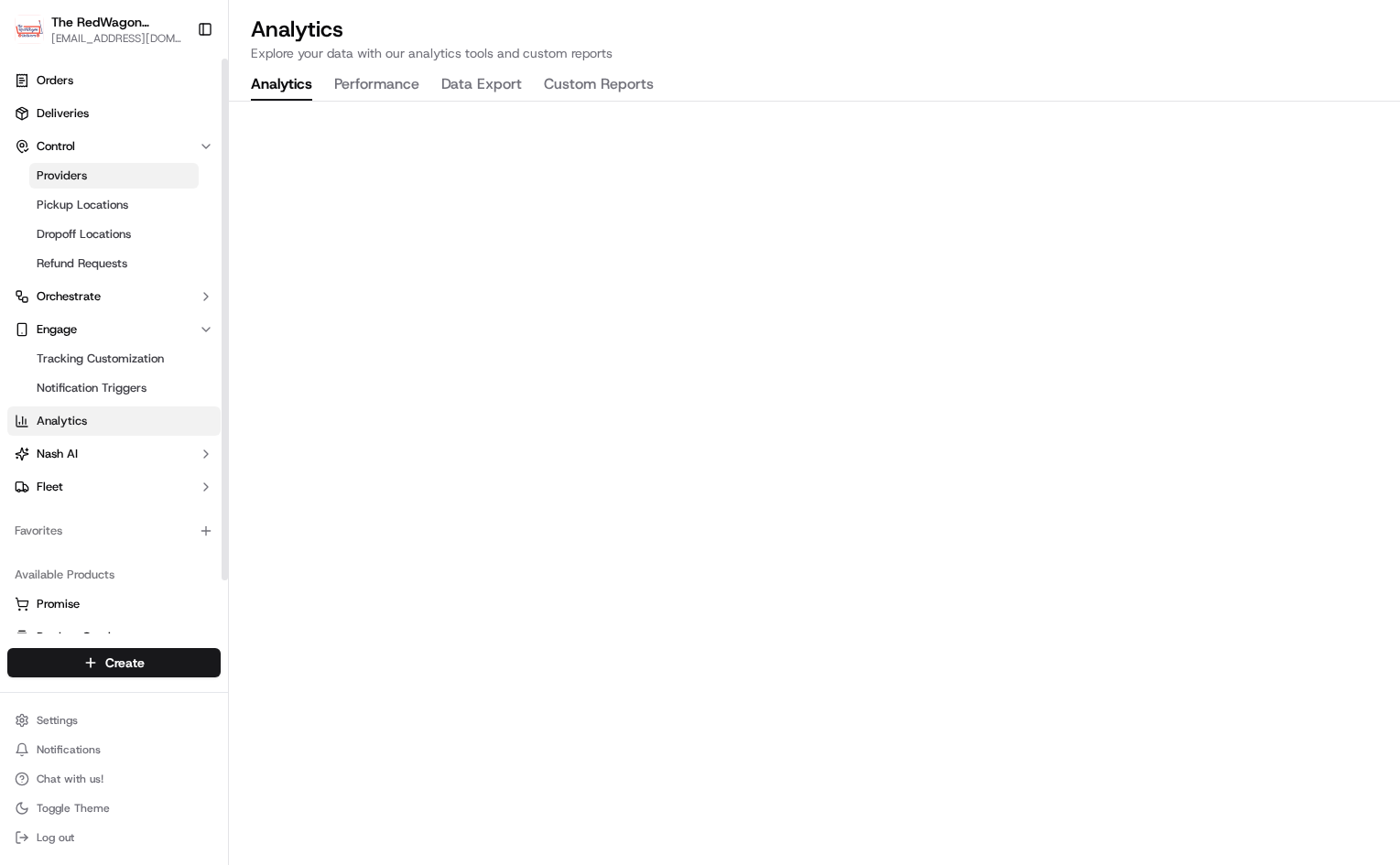
click at [97, 177] on link "Providers" at bounding box center [114, 176] width 169 height 26
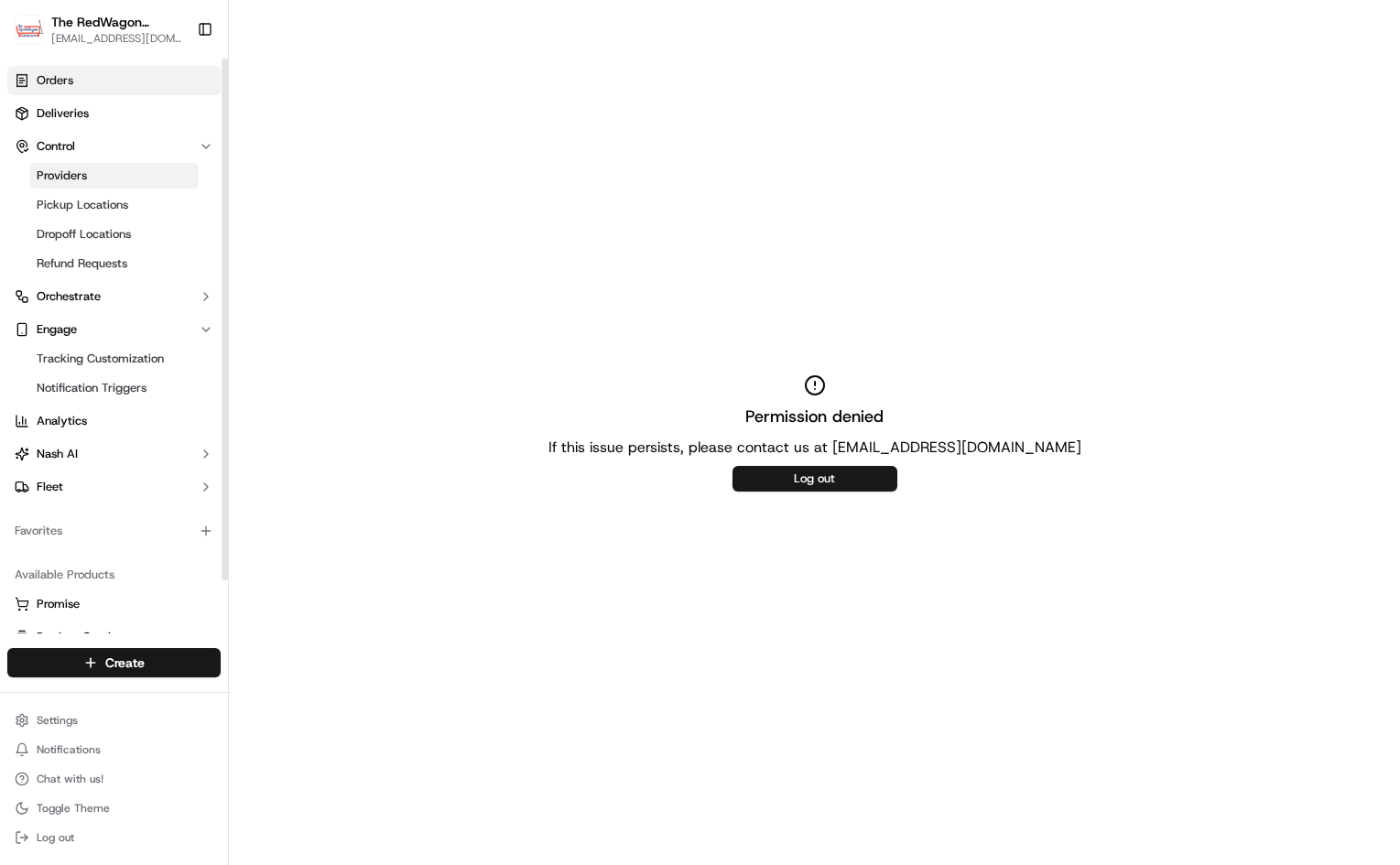
click at [96, 77] on link "Orders" at bounding box center [114, 81] width 213 height 30
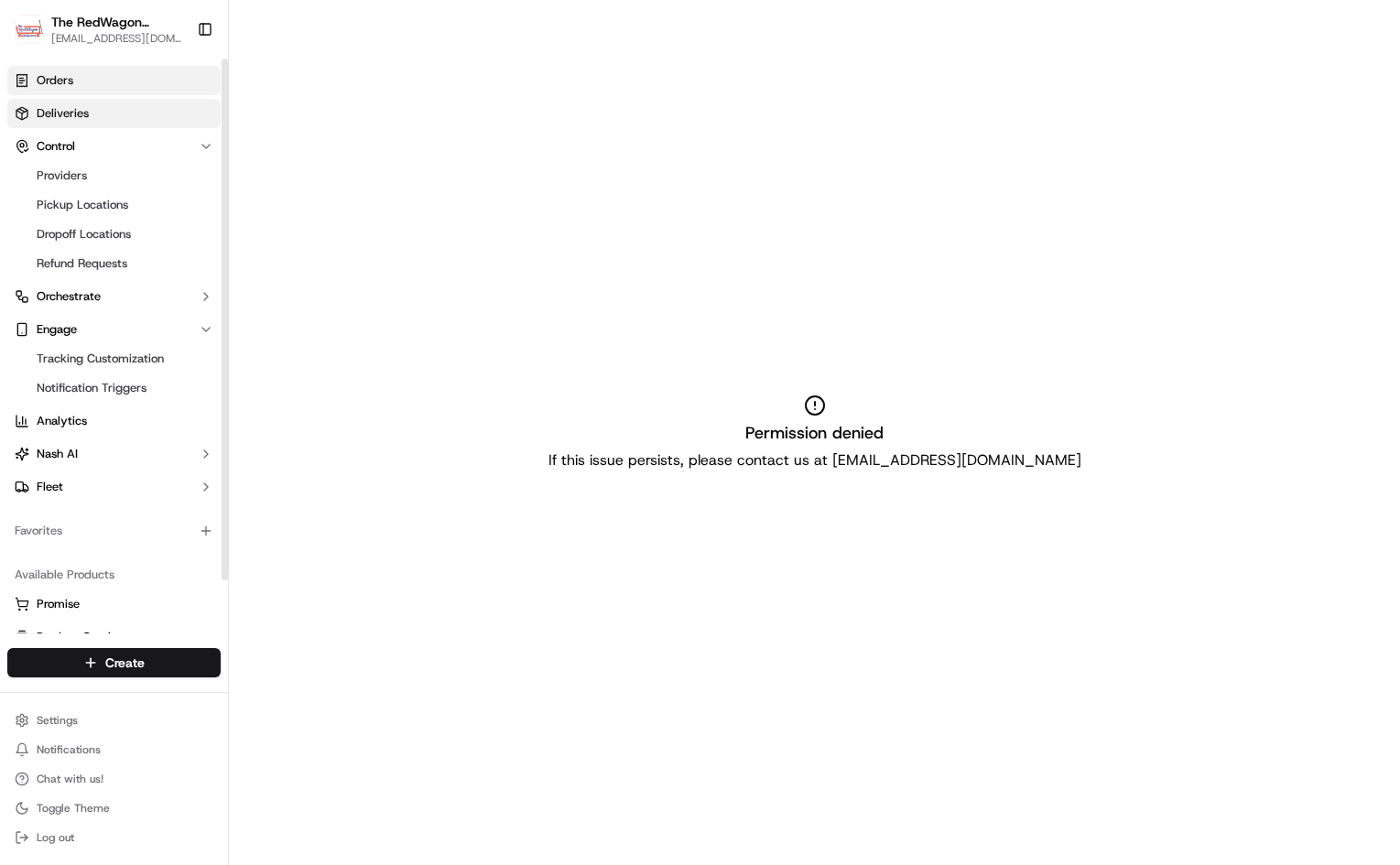
click at [83, 112] on span "Deliveries" at bounding box center [63, 114] width 52 height 17
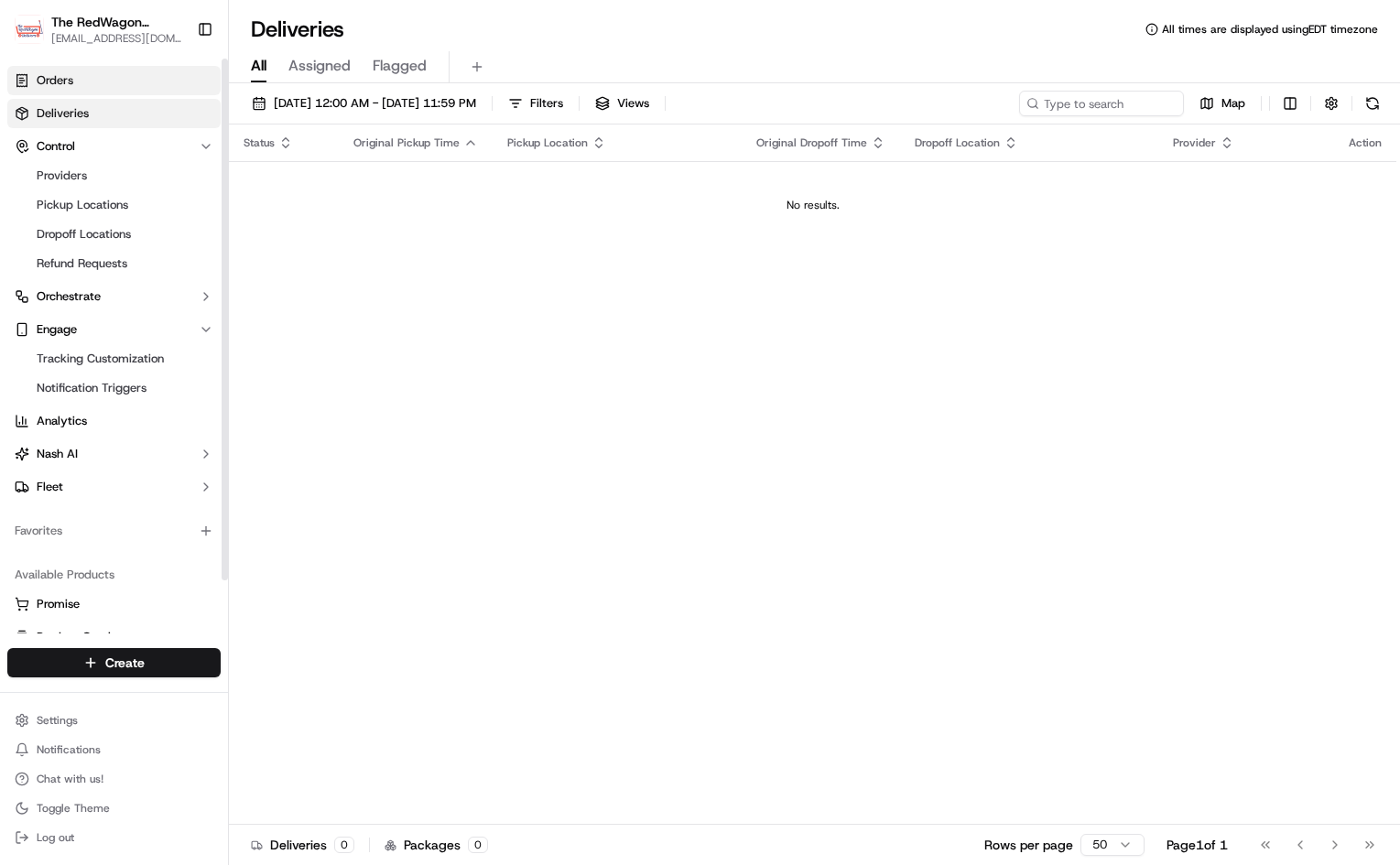
click at [119, 82] on link "Orders" at bounding box center [114, 81] width 213 height 30
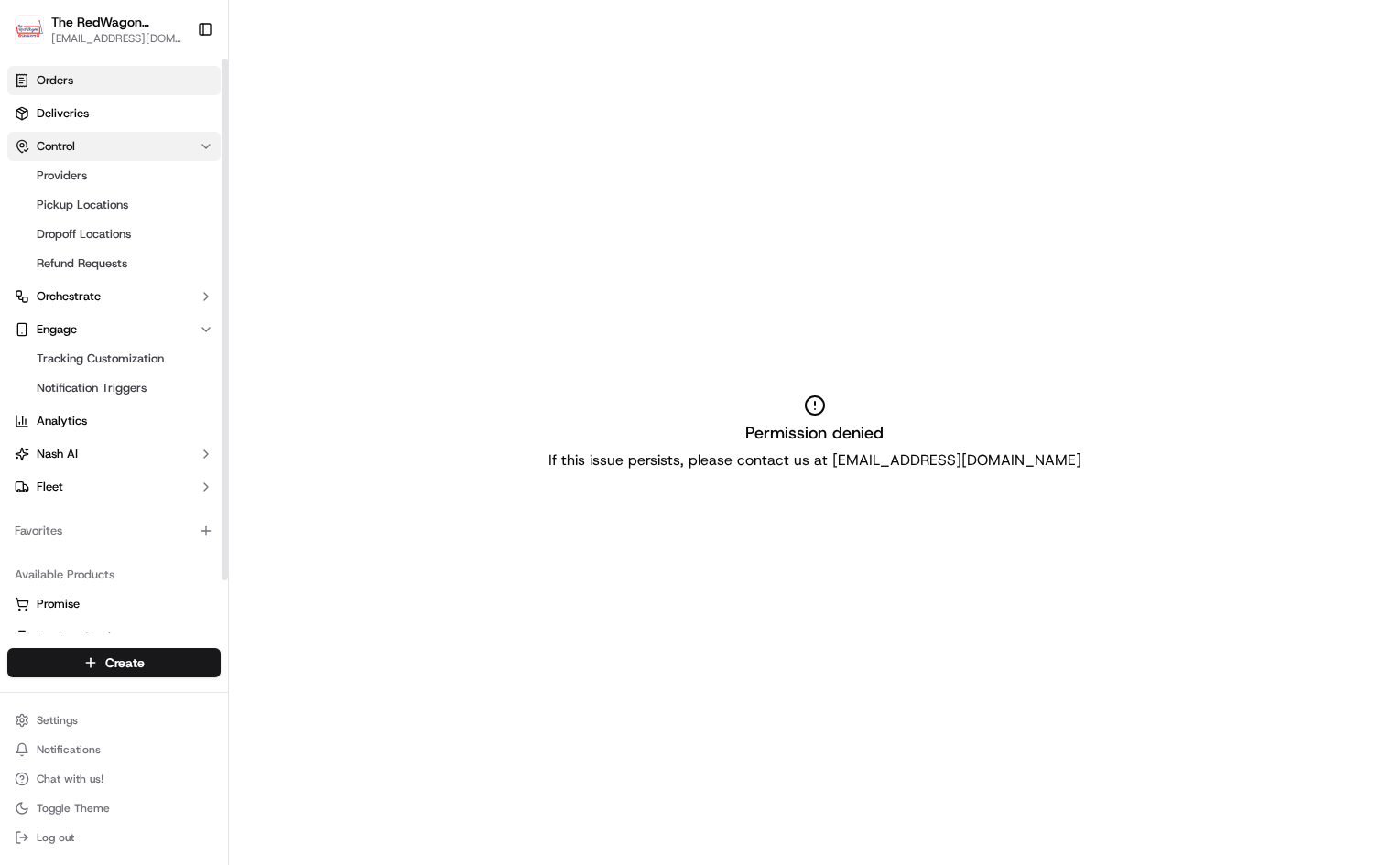
click at [204, 149] on icon "button" at bounding box center [206, 146] width 15 height 15
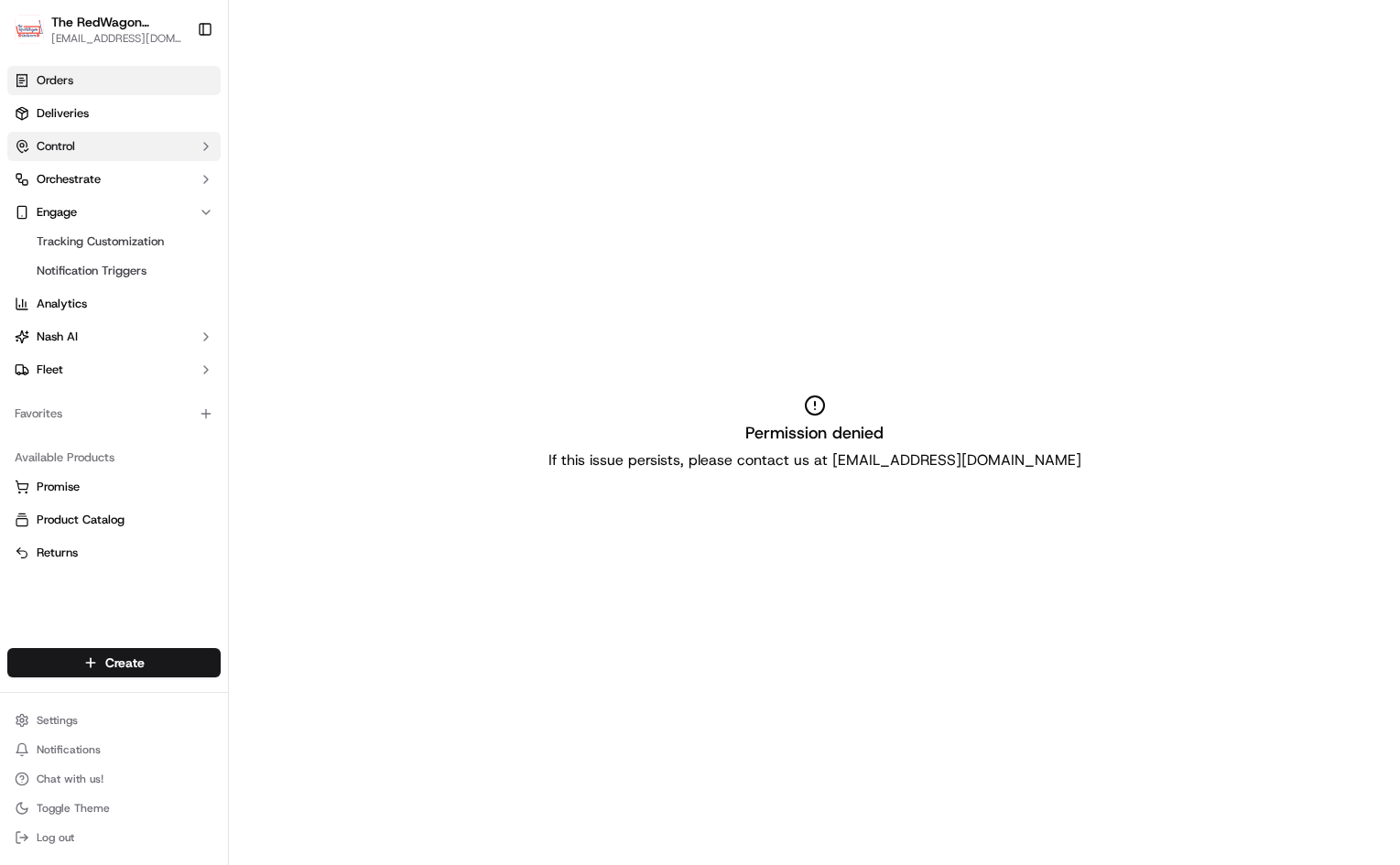
click at [207, 149] on icon "button" at bounding box center [206, 146] width 15 height 15
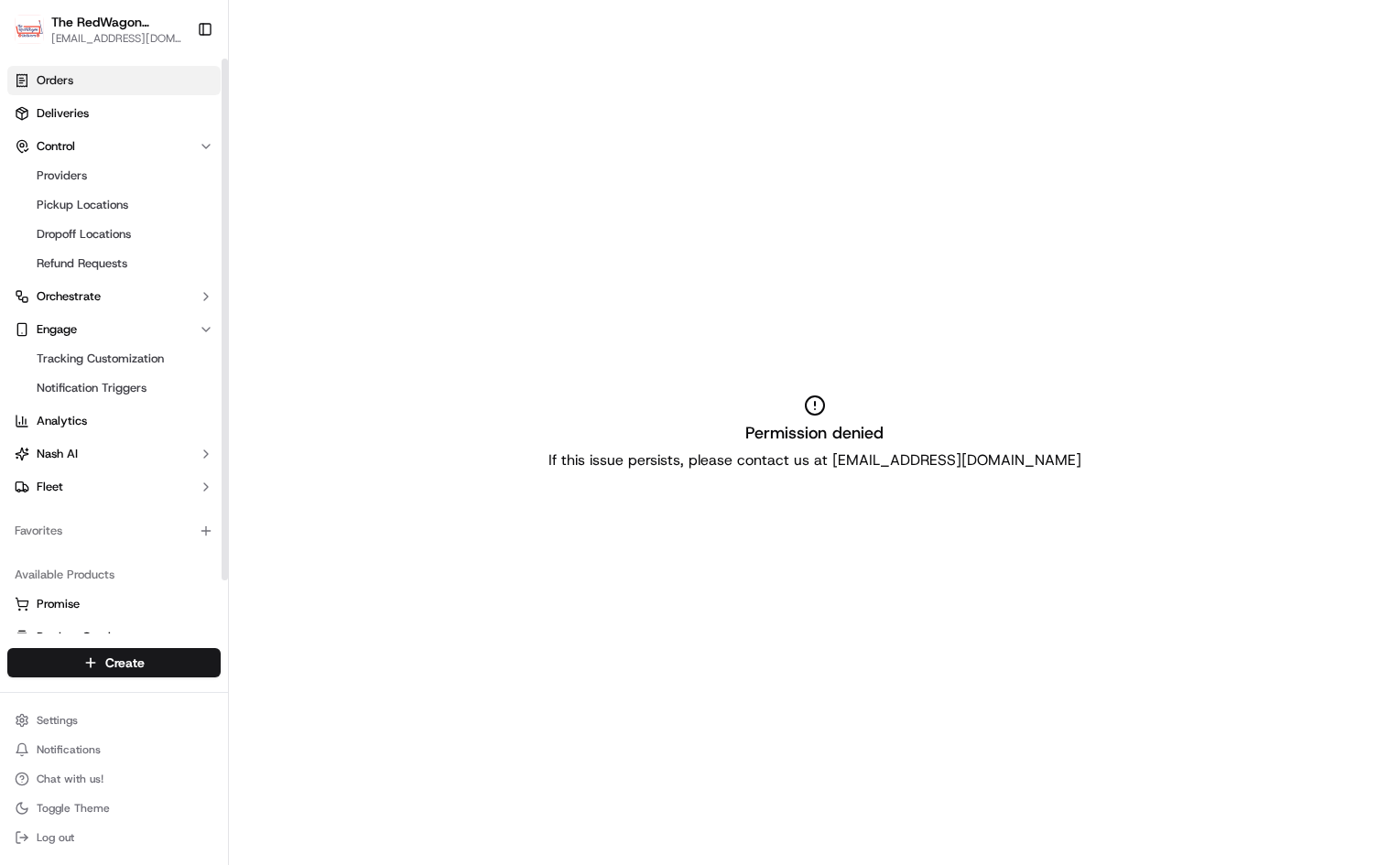
click at [125, 86] on link "Orders" at bounding box center [114, 81] width 213 height 30
click at [119, 118] on link "Deliveries" at bounding box center [114, 114] width 213 height 30
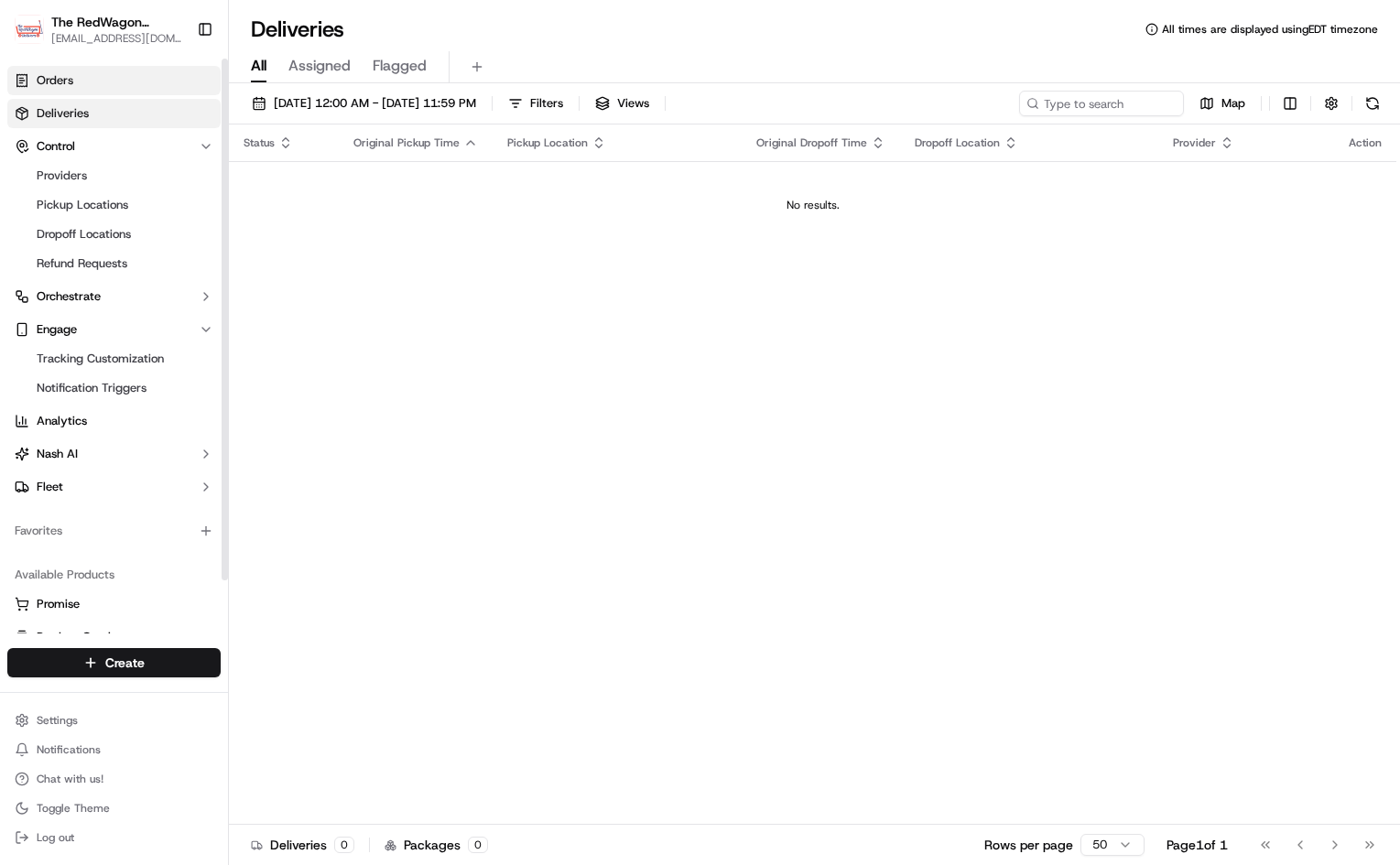
click at [105, 83] on link "Orders" at bounding box center [114, 81] width 213 height 30
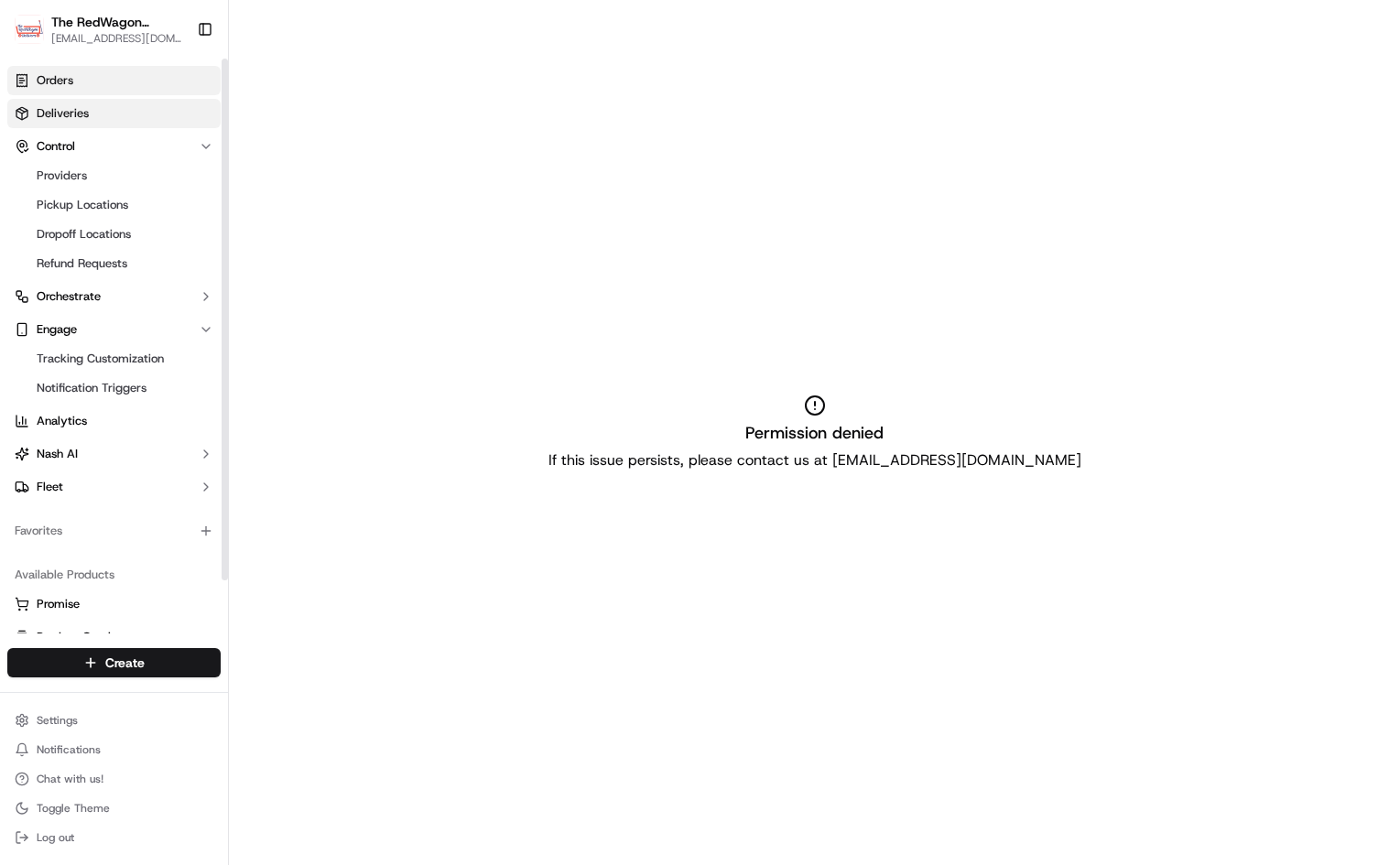
click at [79, 108] on span "Deliveries" at bounding box center [63, 114] width 52 height 17
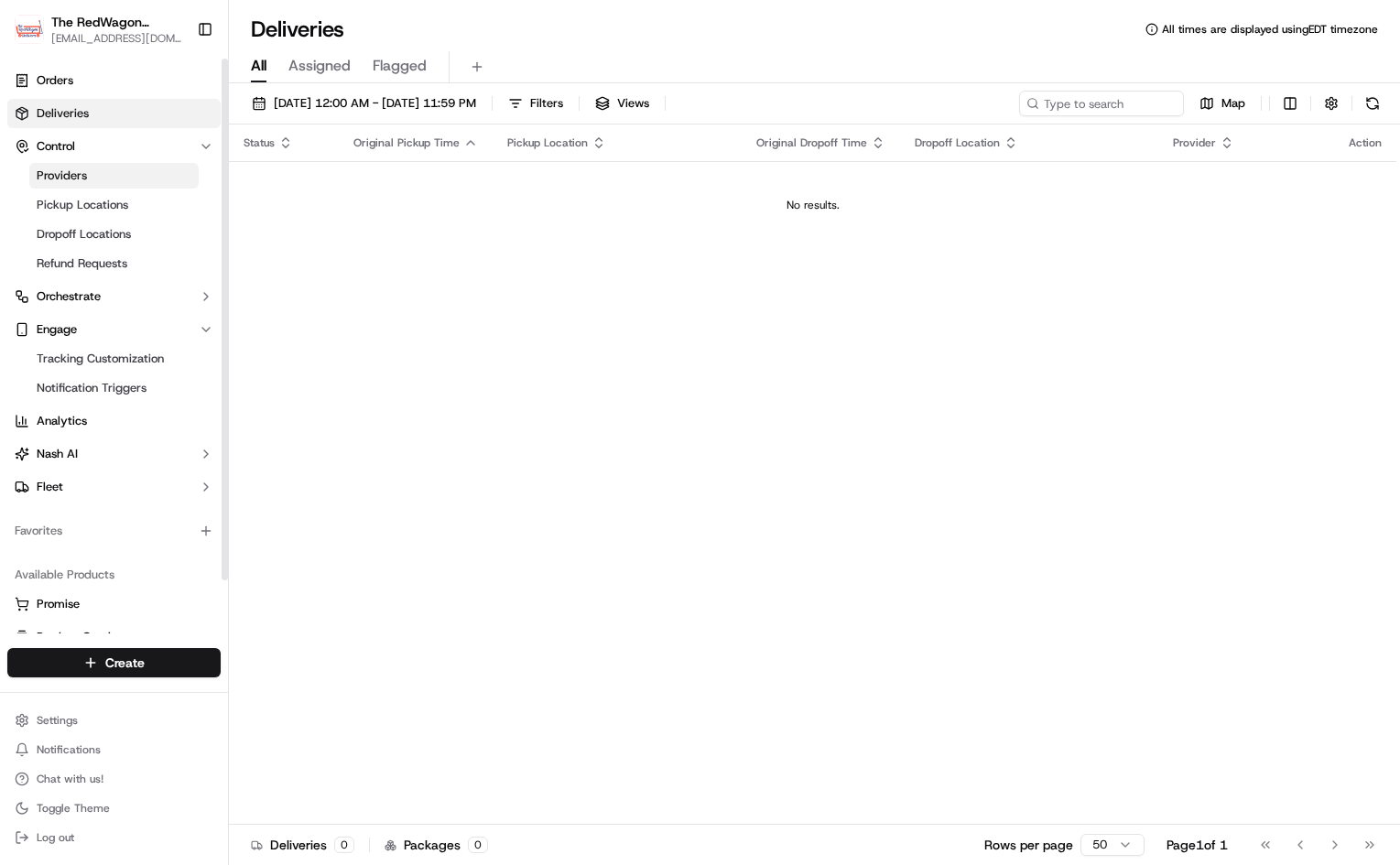
click at [126, 188] on link "Providers" at bounding box center [114, 176] width 169 height 26
